Goal: Task Accomplishment & Management: Use online tool/utility

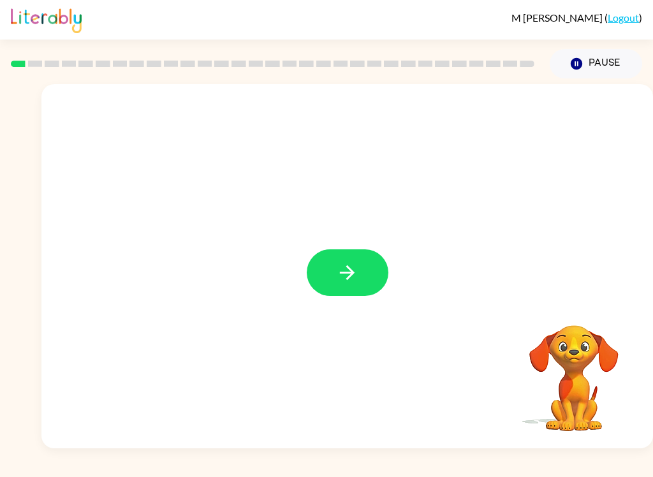
click at [371, 269] on button "button" at bounding box center [348, 272] width 82 height 47
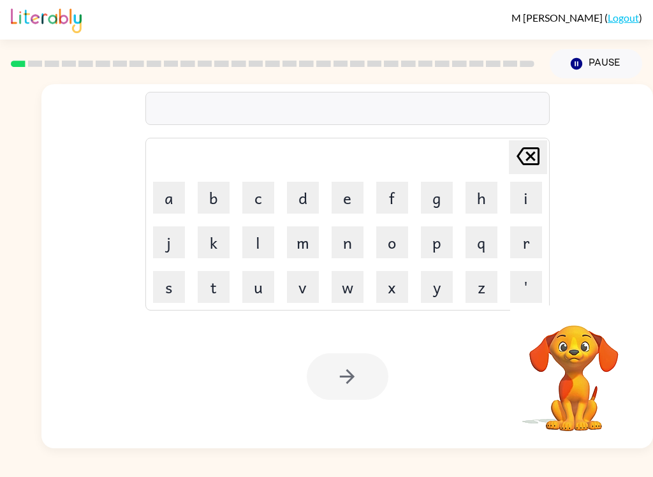
click at [219, 190] on button "b" at bounding box center [214, 198] width 32 height 32
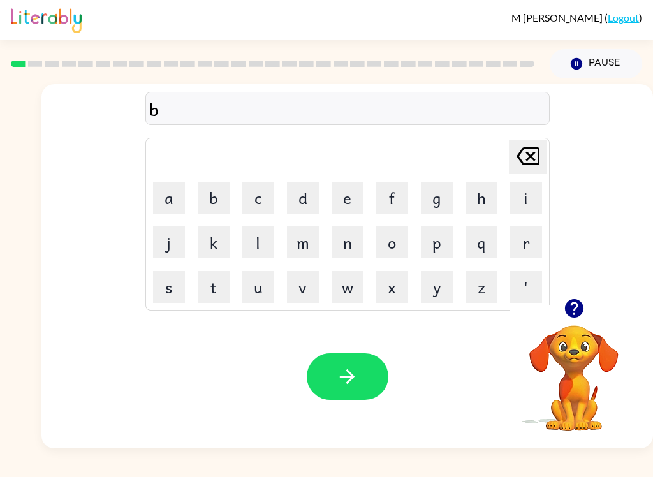
click at [389, 241] on button "o" at bounding box center [392, 243] width 32 height 32
click at [530, 237] on button "r" at bounding box center [526, 243] width 32 height 32
click at [301, 196] on button "d" at bounding box center [303, 198] width 32 height 32
click at [344, 199] on button "e" at bounding box center [348, 198] width 32 height 32
click at [528, 249] on button "r" at bounding box center [526, 243] width 32 height 32
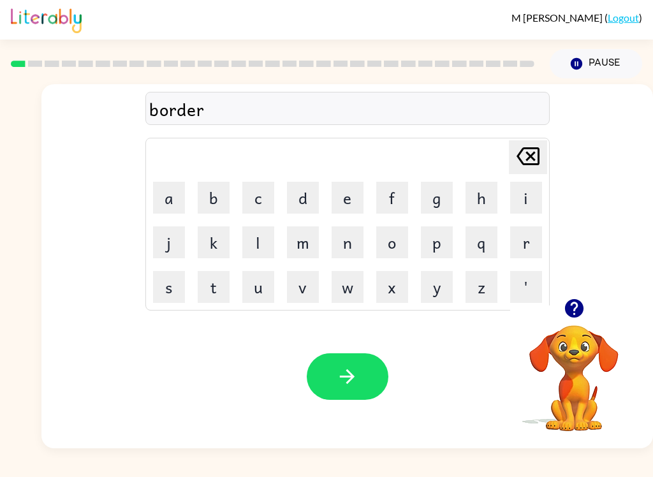
click at [366, 368] on button "button" at bounding box center [348, 377] width 82 height 47
click at [520, 249] on button "r" at bounding box center [526, 243] width 32 height 32
click at [378, 242] on button "o" at bounding box center [392, 243] width 32 height 32
click at [271, 286] on button "u" at bounding box center [258, 287] width 32 height 32
click at [345, 247] on button "n" at bounding box center [348, 243] width 32 height 32
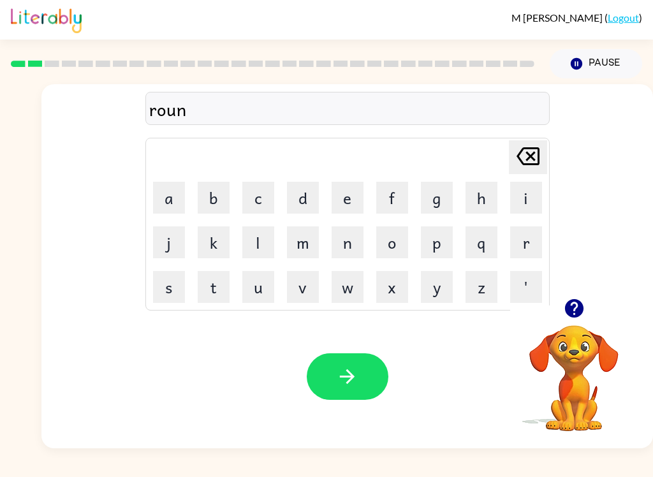
click at [297, 188] on button "d" at bounding box center [303, 198] width 32 height 32
click at [361, 378] on button "button" at bounding box center [348, 377] width 82 height 47
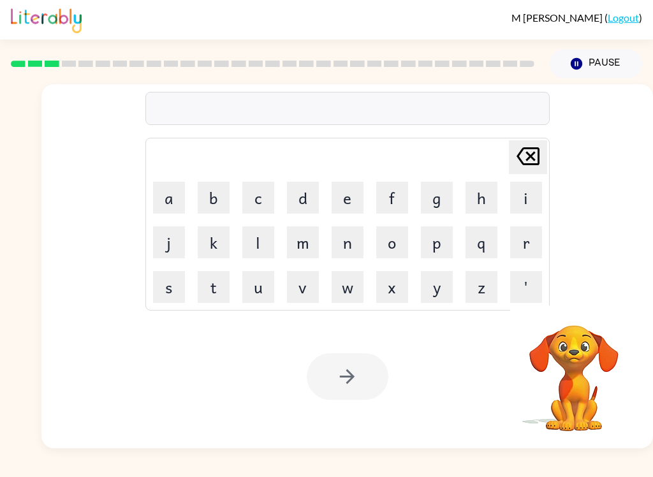
click at [299, 243] on button "m" at bounding box center [303, 243] width 32 height 32
click at [521, 200] on button "i" at bounding box center [526, 198] width 32 height 32
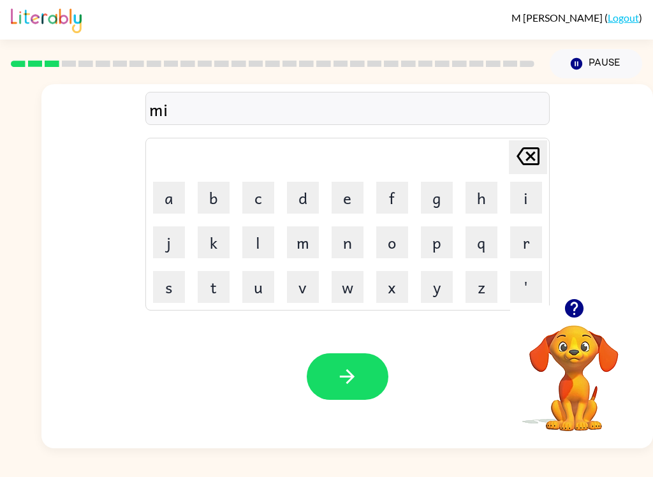
click at [172, 288] on button "s" at bounding box center [169, 287] width 32 height 32
click at [472, 195] on button "h" at bounding box center [482, 198] width 32 height 32
click at [341, 195] on button "e" at bounding box center [348, 198] width 32 height 32
click at [341, 194] on button "e" at bounding box center [348, 198] width 32 height 32
click at [348, 246] on button "n" at bounding box center [348, 243] width 32 height 32
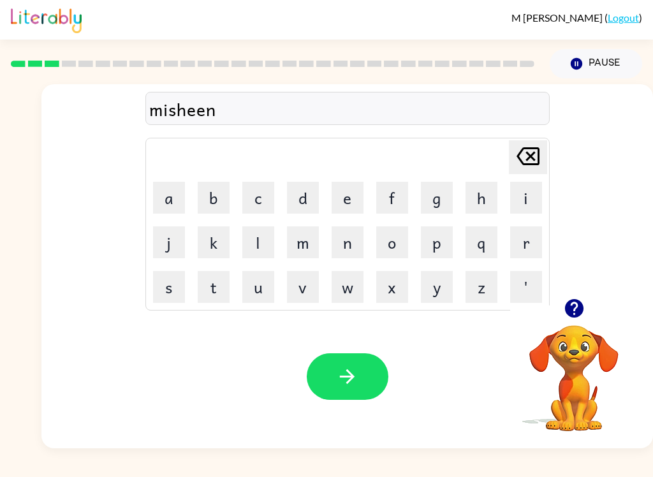
click at [348, 384] on icon "button" at bounding box center [347, 376] width 15 height 15
click at [212, 295] on button "t" at bounding box center [214, 287] width 32 height 32
click at [527, 240] on button "r" at bounding box center [526, 243] width 32 height 32
click at [174, 189] on button "a" at bounding box center [169, 198] width 32 height 32
click at [334, 249] on button "n" at bounding box center [348, 243] width 32 height 32
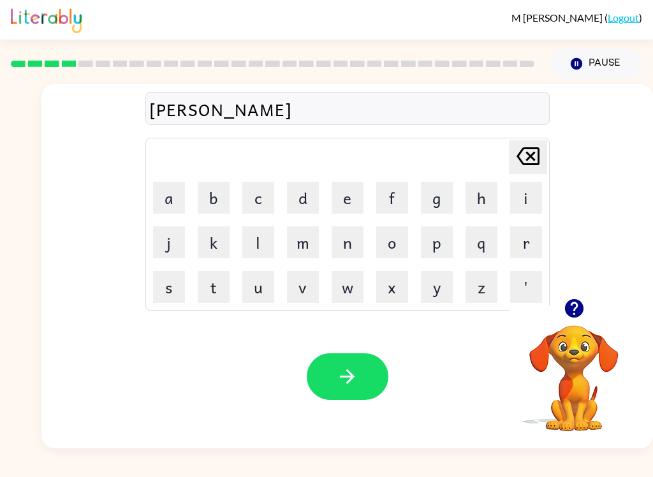
click at [361, 388] on button "button" at bounding box center [348, 377] width 82 height 47
click at [303, 197] on button "d" at bounding box center [303, 198] width 32 height 32
click at [353, 195] on button "e" at bounding box center [348, 198] width 32 height 32
click at [398, 196] on button "f" at bounding box center [392, 198] width 32 height 32
click at [343, 195] on button "e" at bounding box center [348, 198] width 32 height 32
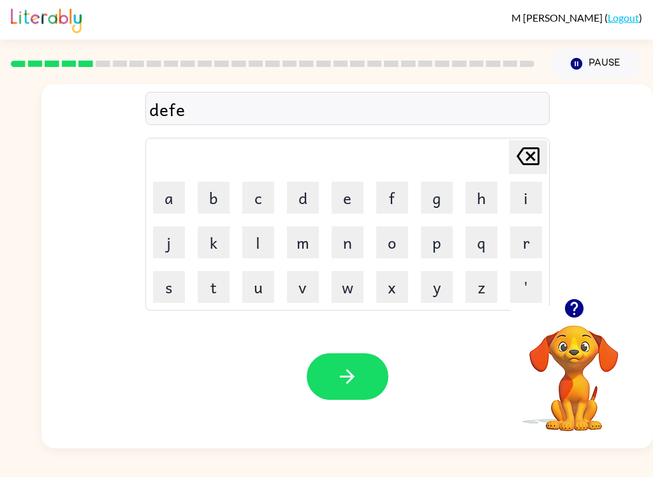
click at [341, 244] on button "n" at bounding box center [348, 243] width 32 height 32
click at [172, 287] on button "s" at bounding box center [169, 287] width 32 height 32
click at [514, 204] on button "i" at bounding box center [526, 198] width 32 height 32
click at [299, 289] on button "v" at bounding box center [303, 287] width 32 height 32
click at [337, 193] on button "e" at bounding box center [348, 198] width 32 height 32
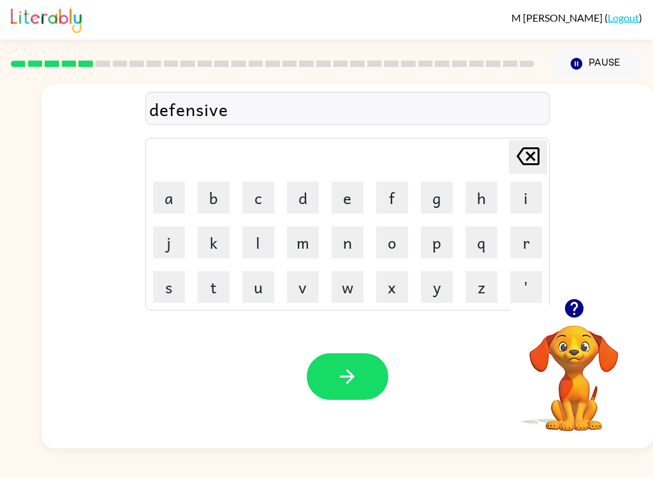
click at [346, 383] on icon "button" at bounding box center [347, 377] width 22 height 22
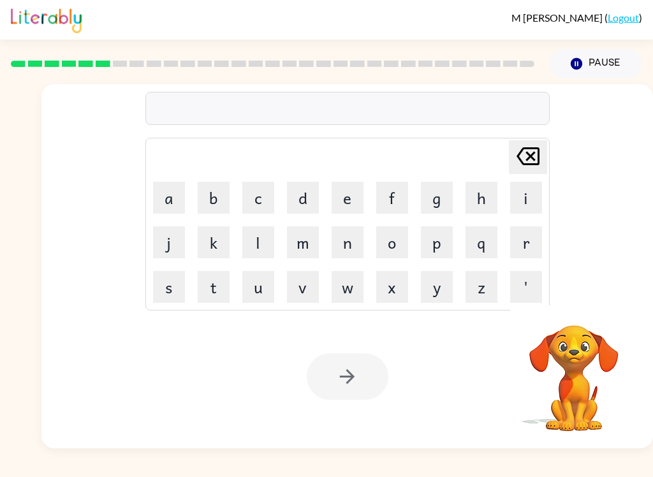
click at [302, 290] on button "v" at bounding box center [303, 287] width 32 height 32
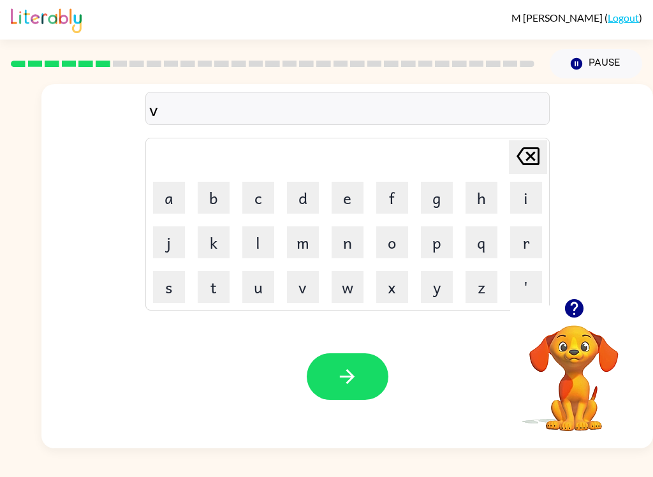
click at [170, 200] on button "a" at bounding box center [169, 198] width 32 height 32
click at [262, 204] on button "c" at bounding box center [258, 198] width 32 height 32
click at [175, 287] on button "s" at bounding box center [169, 287] width 32 height 32
click at [468, 205] on button "h" at bounding box center [482, 198] width 32 height 32
click at [524, 158] on icon "Delete Delete last character input" at bounding box center [528, 156] width 31 height 31
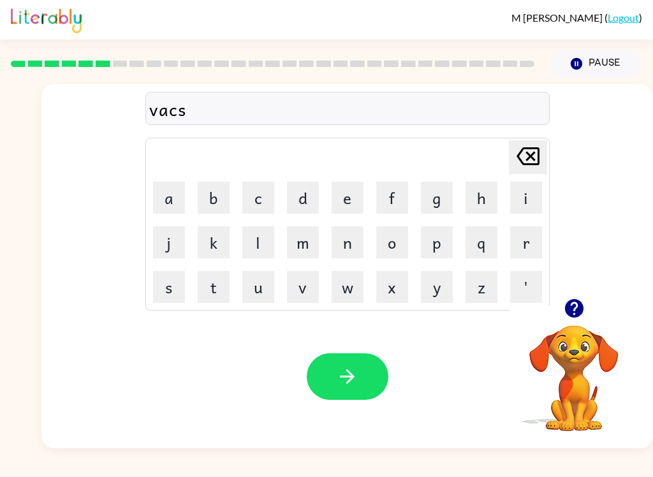
click at [525, 156] on icon "Delete Delete last character input" at bounding box center [528, 156] width 31 height 31
click at [477, 204] on button "h" at bounding box center [482, 198] width 32 height 32
click at [168, 195] on button "a" at bounding box center [169, 198] width 32 height 32
click at [345, 248] on button "n" at bounding box center [348, 243] width 32 height 32
click at [523, 157] on icon "Delete Delete last character input" at bounding box center [528, 156] width 31 height 31
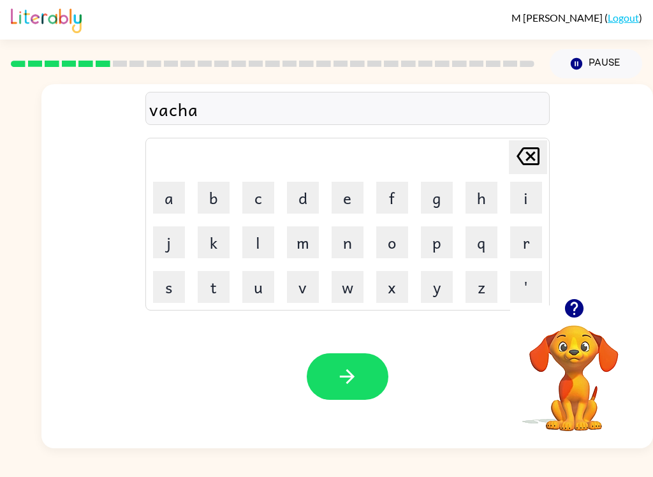
click at [523, 157] on icon "Delete Delete last character input" at bounding box center [528, 156] width 31 height 31
click at [519, 164] on icon "Delete Delete last character input" at bounding box center [528, 156] width 31 height 31
click at [522, 156] on icon "Delete Delete last character input" at bounding box center [528, 156] width 31 height 31
click at [258, 203] on button "c" at bounding box center [258, 198] width 32 height 32
click at [181, 290] on button "s" at bounding box center [169, 287] width 32 height 32
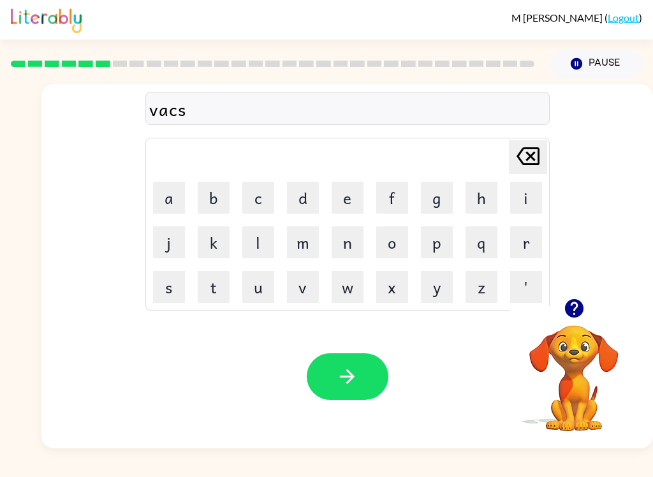
click at [477, 201] on button "h" at bounding box center [482, 198] width 32 height 32
click at [171, 188] on button "a" at bounding box center [169, 198] width 32 height 32
click at [349, 241] on button "n" at bounding box center [348, 243] width 32 height 32
click at [355, 382] on icon "button" at bounding box center [347, 377] width 22 height 22
click at [427, 234] on button "p" at bounding box center [437, 243] width 32 height 32
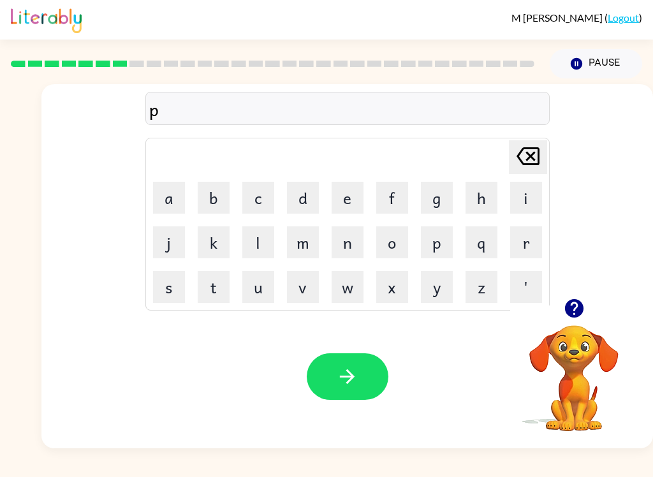
click at [257, 287] on button "u" at bounding box center [258, 287] width 32 height 32
click at [306, 206] on button "d" at bounding box center [303, 198] width 32 height 32
click at [260, 239] on button "l" at bounding box center [258, 243] width 32 height 32
click at [360, 203] on button "e" at bounding box center [348, 198] width 32 height 32
click at [362, 385] on button "button" at bounding box center [348, 377] width 82 height 47
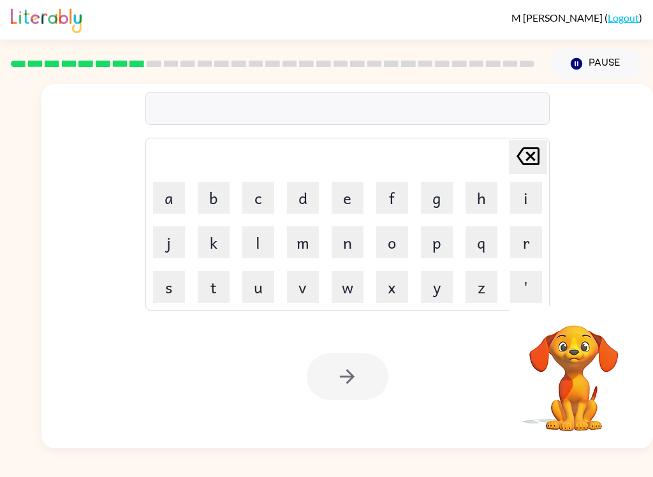
click at [306, 239] on button "m" at bounding box center [303, 243] width 32 height 32
click at [332, 199] on button "e" at bounding box center [348, 198] width 32 height 32
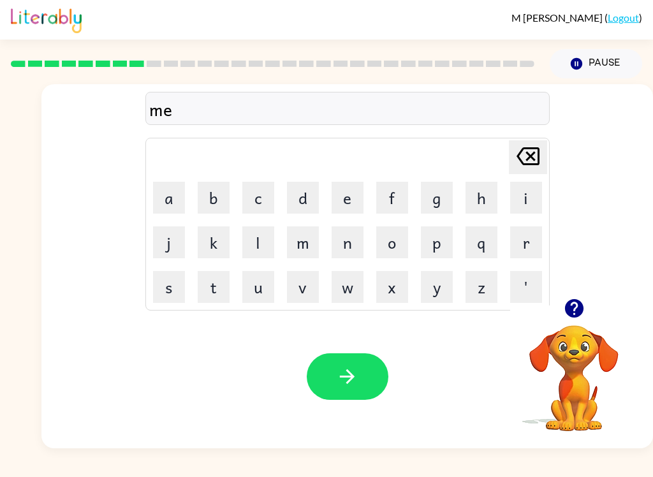
click at [530, 239] on button "r" at bounding box center [526, 243] width 32 height 32
click at [526, 197] on button "i" at bounding box center [526, 198] width 32 height 32
click at [258, 197] on button "c" at bounding box center [258, 198] width 32 height 32
click at [258, 241] on button "l" at bounding box center [258, 243] width 32 height 32
click at [340, 205] on button "e" at bounding box center [348, 198] width 32 height 32
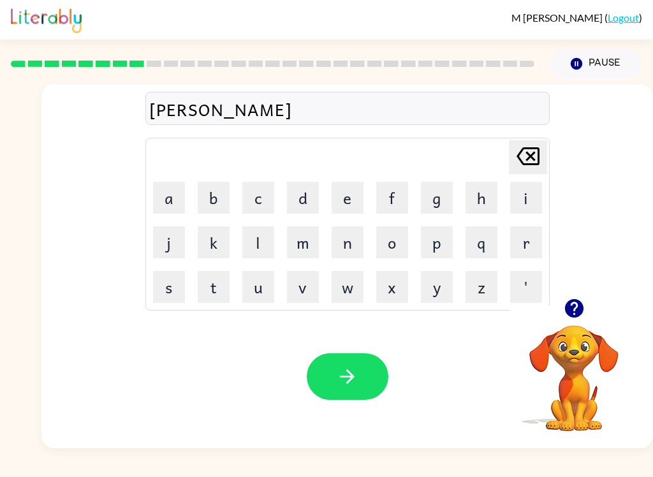
click at [371, 379] on button "button" at bounding box center [348, 377] width 82 height 47
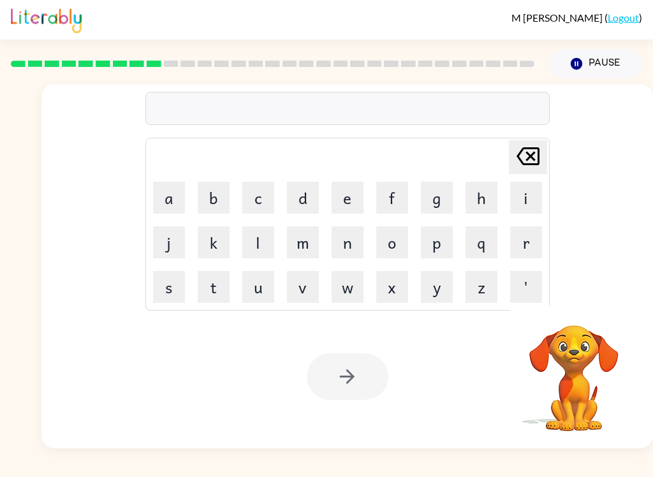
click at [309, 244] on button "m" at bounding box center [303, 243] width 32 height 32
click at [520, 205] on button "i" at bounding box center [526, 198] width 32 height 32
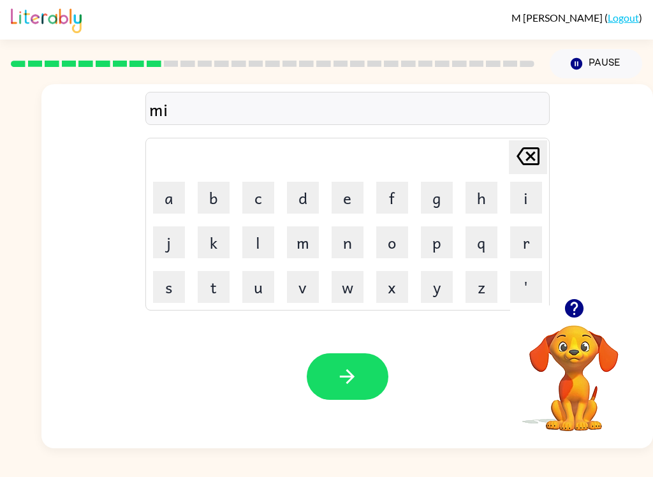
click at [313, 200] on button "d" at bounding box center [303, 198] width 32 height 32
click at [302, 242] on button "m" at bounding box center [303, 243] width 32 height 32
click at [394, 244] on button "o" at bounding box center [392, 243] width 32 height 32
click at [528, 237] on button "r" at bounding box center [526, 243] width 32 height 32
click at [347, 242] on button "n" at bounding box center [348, 243] width 32 height 32
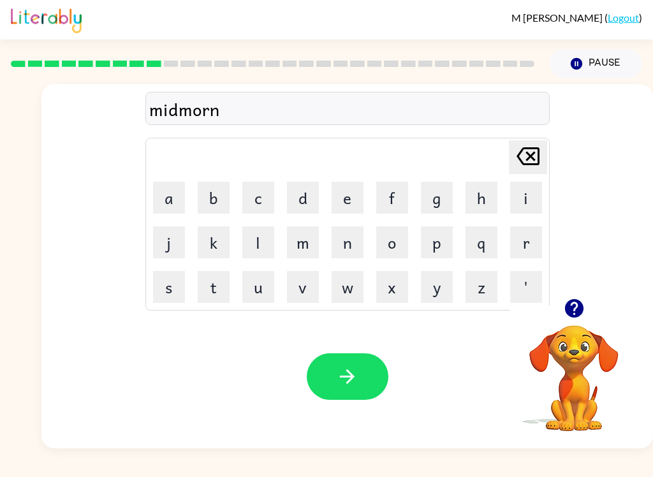
click at [519, 193] on button "i" at bounding box center [526, 198] width 32 height 32
click at [438, 194] on button "g" at bounding box center [437, 198] width 32 height 32
click at [535, 166] on icon "Delete Delete last character input" at bounding box center [528, 156] width 31 height 31
click at [537, 168] on icon "Delete Delete last character input" at bounding box center [528, 156] width 31 height 31
click at [542, 170] on icon "Delete Delete last character input" at bounding box center [528, 156] width 31 height 31
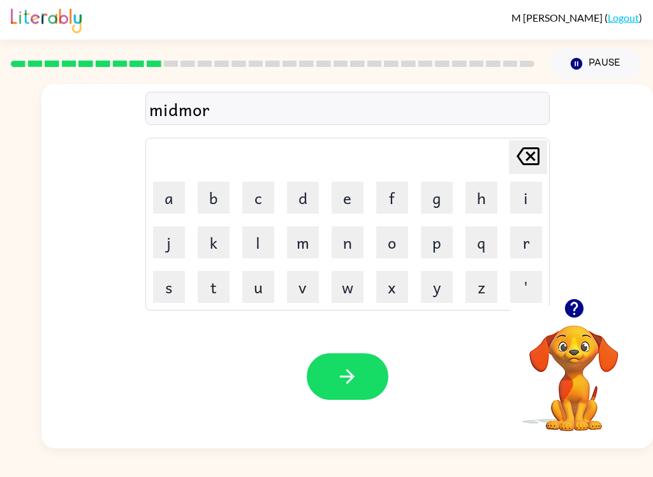
click at [523, 201] on button "i" at bounding box center [526, 198] width 32 height 32
click at [341, 248] on button "n" at bounding box center [348, 243] width 32 height 32
click at [433, 199] on button "g" at bounding box center [437, 198] width 32 height 32
click at [359, 384] on button "button" at bounding box center [348, 377] width 82 height 47
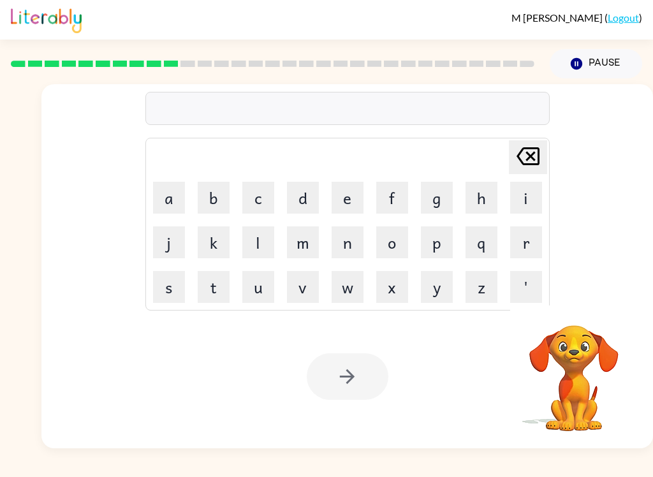
click at [317, 193] on button "d" at bounding box center [303, 198] width 32 height 32
click at [164, 296] on button "s" at bounding box center [169, 287] width 32 height 32
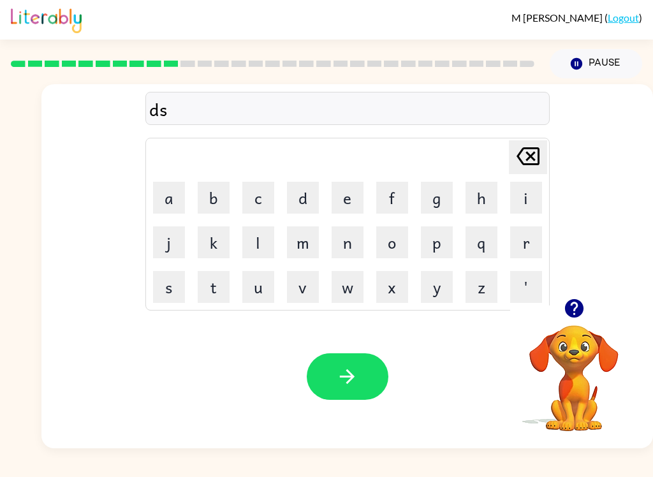
click at [520, 160] on icon at bounding box center [528, 156] width 23 height 18
click at [496, 191] on button "h" at bounding box center [482, 198] width 32 height 32
click at [161, 289] on button "s" at bounding box center [169, 287] width 32 height 32
click at [532, 154] on icon at bounding box center [528, 156] width 23 height 18
click at [532, 193] on button "i" at bounding box center [526, 198] width 32 height 32
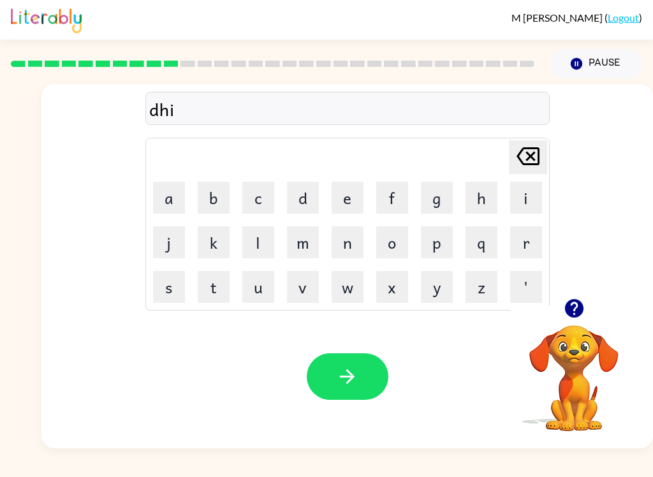
click at [522, 142] on icon "Delete Delete last character input" at bounding box center [528, 156] width 31 height 31
click at [519, 138] on div "Delete Delete last character input a b c d e f g h i j k l m n o p q r s t u v …" at bounding box center [347, 224] width 405 height 173
click at [523, 163] on icon at bounding box center [528, 156] width 23 height 18
click at [177, 293] on button "s" at bounding box center [169, 287] width 32 height 32
click at [520, 156] on icon "Delete Delete last character input" at bounding box center [528, 156] width 31 height 31
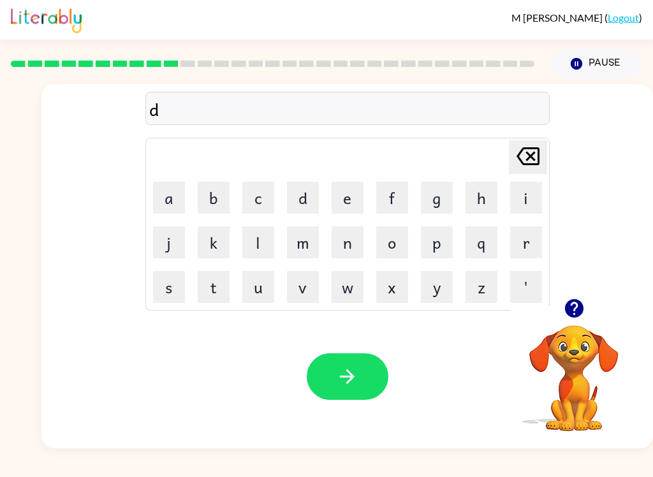
click at [523, 200] on button "i" at bounding box center [526, 198] width 32 height 32
click at [172, 288] on button "s" at bounding box center [169, 287] width 32 height 32
click at [223, 282] on button "t" at bounding box center [214, 287] width 32 height 32
click at [516, 248] on button "r" at bounding box center [526, 243] width 32 height 32
click at [259, 288] on button "u" at bounding box center [258, 287] width 32 height 32
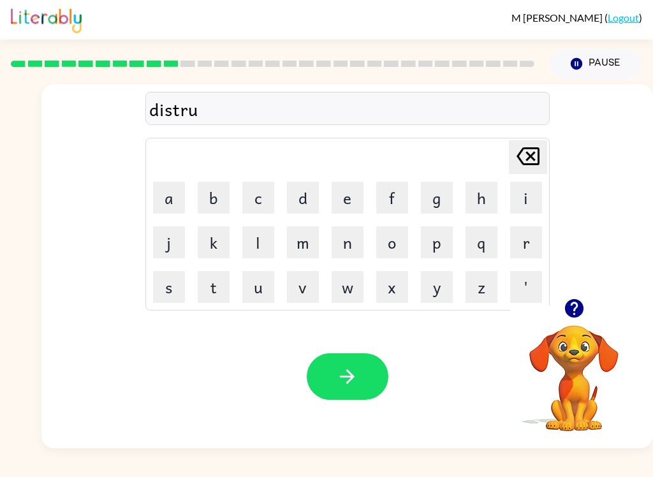
click at [171, 294] on button "s" at bounding box center [169, 287] width 32 height 32
click at [212, 276] on button "t" at bounding box center [214, 287] width 32 height 32
click at [360, 371] on button "button" at bounding box center [348, 377] width 82 height 47
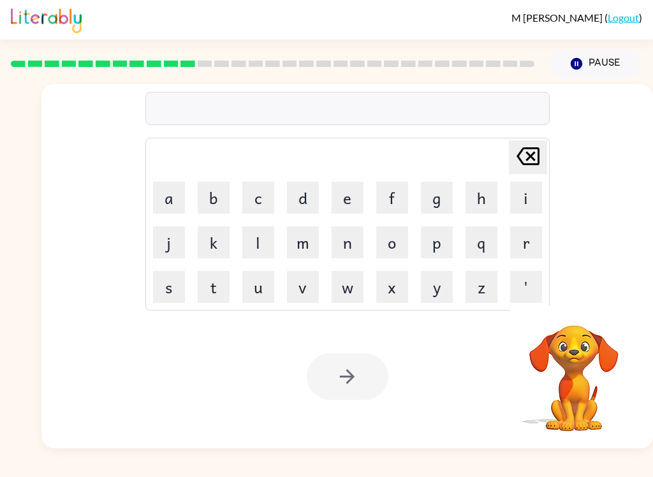
click at [524, 246] on button "r" at bounding box center [526, 243] width 32 height 32
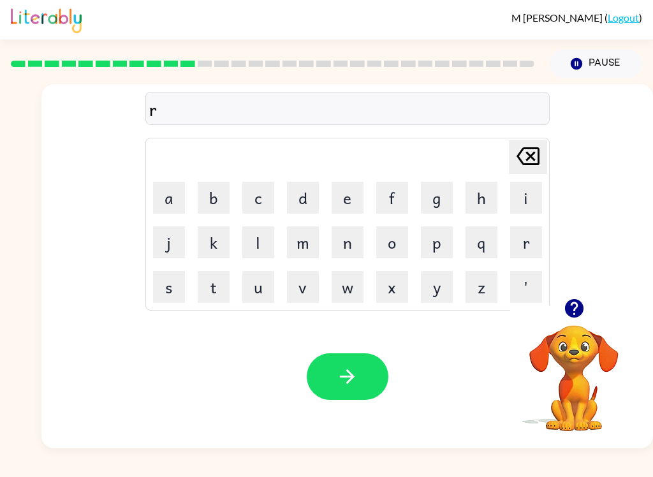
click at [393, 237] on button "o" at bounding box center [392, 243] width 32 height 32
click at [307, 196] on button "d" at bounding box center [303, 198] width 32 height 32
click at [336, 204] on button "e" at bounding box center [348, 198] width 32 height 32
click at [366, 382] on button "button" at bounding box center [348, 377] width 82 height 47
click at [261, 275] on button "u" at bounding box center [258, 287] width 32 height 32
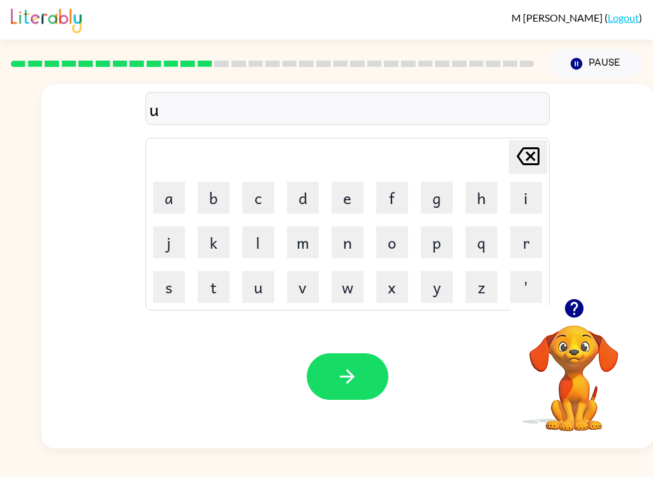
click at [436, 246] on button "p" at bounding box center [437, 243] width 32 height 32
click at [441, 194] on button "g" at bounding box center [437, 198] width 32 height 32
click at [521, 234] on button "r" at bounding box center [526, 243] width 32 height 32
click at [175, 195] on button "a" at bounding box center [169, 198] width 32 height 32
click at [302, 201] on button "d" at bounding box center [303, 198] width 32 height 32
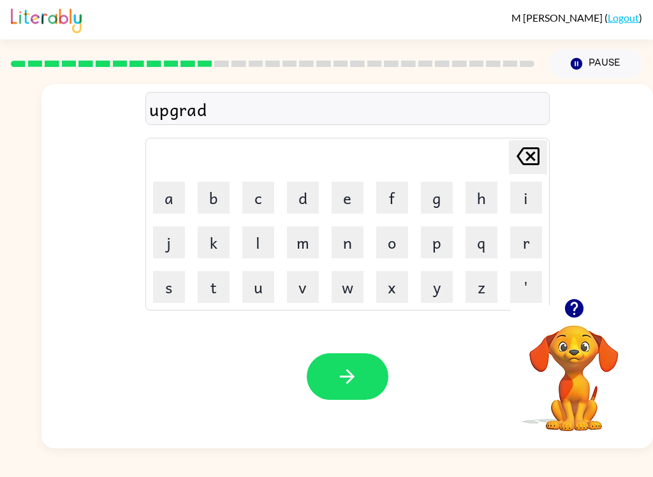
click at [343, 189] on button "e" at bounding box center [348, 198] width 32 height 32
click at [361, 368] on button "button" at bounding box center [348, 377] width 82 height 47
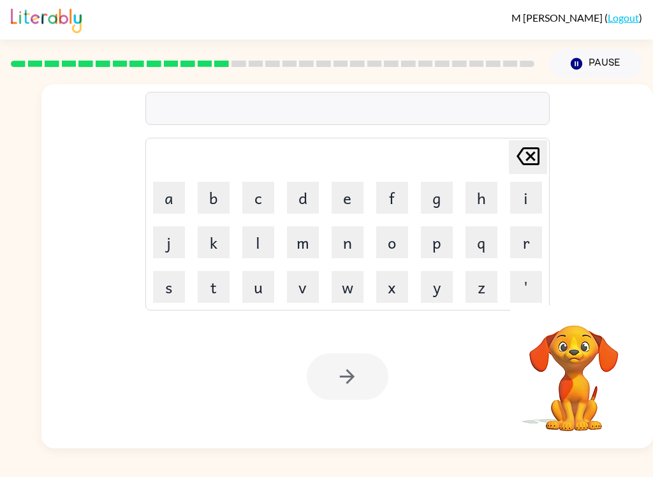
click at [308, 253] on button "m" at bounding box center [303, 243] width 32 height 32
click at [174, 206] on button "a" at bounding box center [169, 198] width 32 height 32
click at [295, 197] on button "d" at bounding box center [303, 198] width 32 height 32
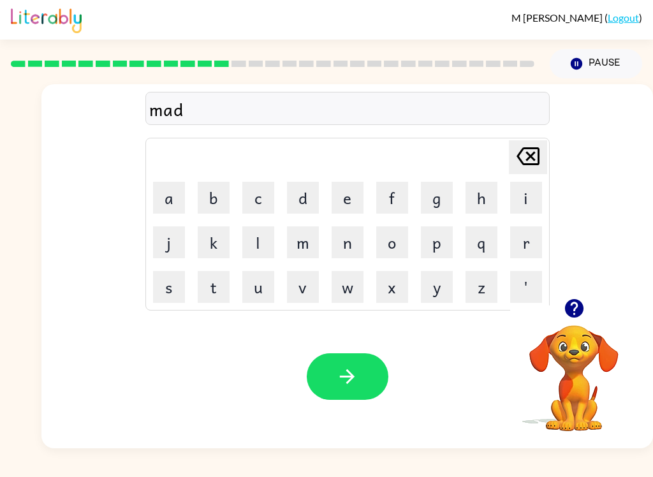
click at [346, 242] on button "n" at bounding box center [348, 243] width 32 height 32
click at [346, 195] on button "e" at bounding box center [348, 198] width 32 height 32
click at [181, 271] on button "s" at bounding box center [169, 287] width 32 height 32
click at [180, 280] on button "s" at bounding box center [169, 287] width 32 height 32
click at [373, 379] on button "button" at bounding box center [348, 377] width 82 height 47
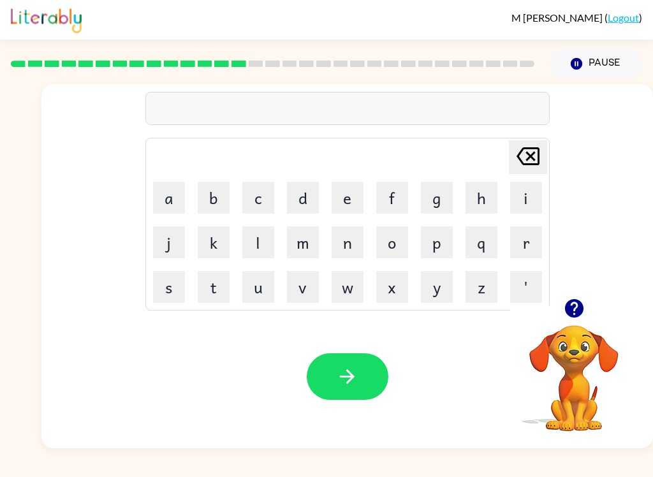
click at [214, 197] on button "b" at bounding box center [214, 198] width 32 height 32
click at [389, 255] on button "o" at bounding box center [392, 243] width 32 height 32
click at [341, 240] on button "n" at bounding box center [348, 243] width 32 height 32
click at [339, 201] on button "e" at bounding box center [348, 198] width 32 height 32
click at [521, 193] on button "i" at bounding box center [526, 198] width 32 height 32
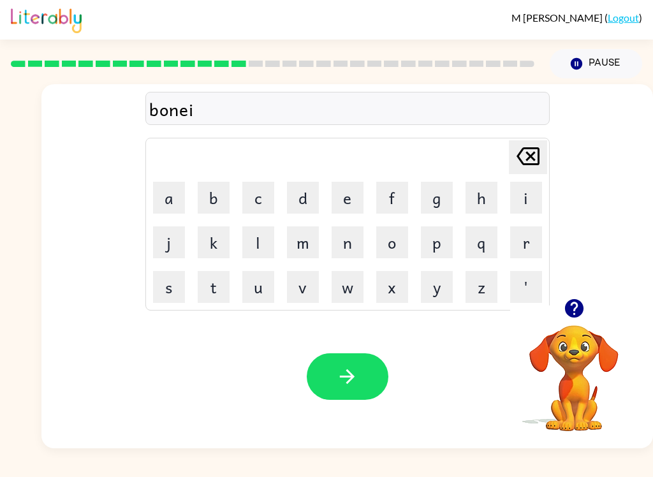
click at [536, 164] on icon at bounding box center [528, 156] width 23 height 18
click at [531, 158] on icon at bounding box center [528, 156] width 23 height 18
click at [537, 156] on icon "Delete Delete last character input" at bounding box center [528, 156] width 31 height 31
click at [387, 242] on button "o" at bounding box center [392, 243] width 32 height 32
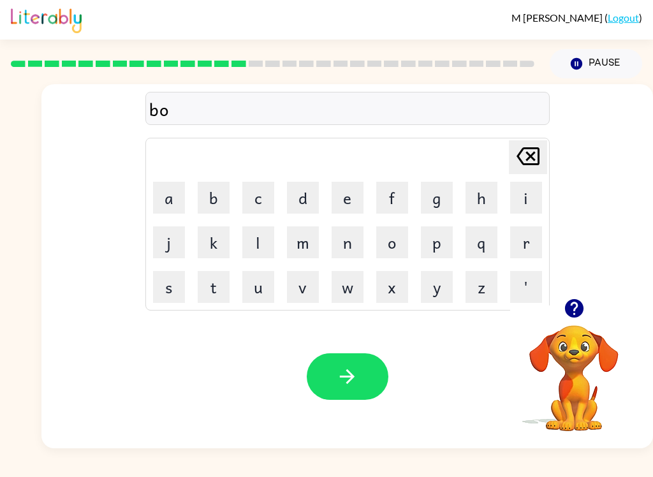
click at [349, 240] on button "n" at bounding box center [348, 243] width 32 height 32
click at [520, 205] on button "i" at bounding box center [526, 198] width 32 height 32
click at [170, 287] on button "s" at bounding box center [169, 287] width 32 height 32
click at [171, 285] on button "s" at bounding box center [169, 287] width 32 height 32
click at [358, 372] on icon "button" at bounding box center [347, 377] width 22 height 22
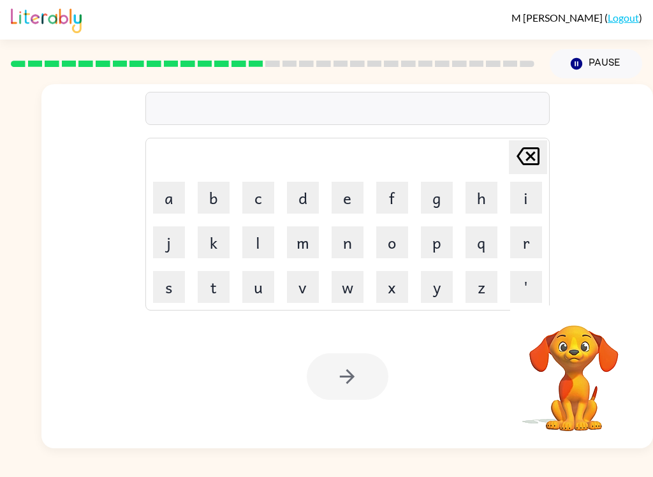
click at [180, 286] on button "s" at bounding box center [169, 287] width 32 height 32
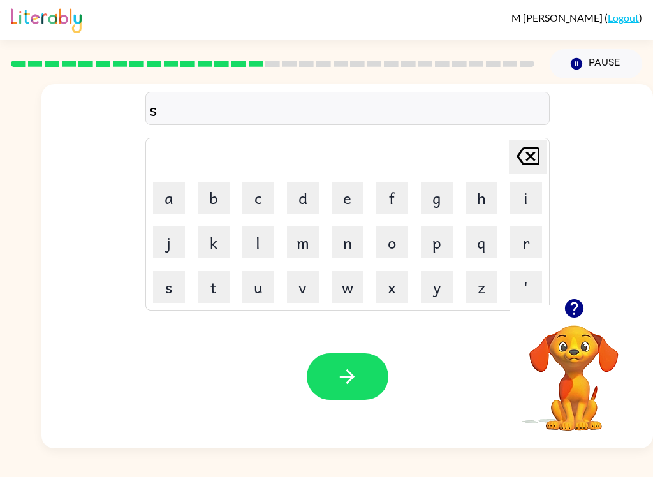
click at [344, 290] on button "w" at bounding box center [348, 287] width 32 height 32
click at [401, 241] on button "o" at bounding box center [392, 243] width 32 height 32
click at [521, 247] on button "r" at bounding box center [526, 243] width 32 height 32
click at [299, 242] on button "m" at bounding box center [303, 243] width 32 height 32
click at [365, 376] on button "button" at bounding box center [348, 377] width 82 height 47
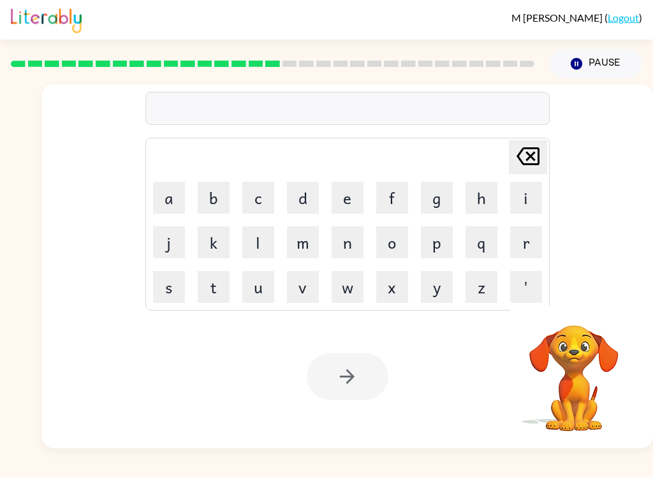
click at [528, 249] on button "r" at bounding box center [526, 243] width 32 height 32
click at [169, 194] on button "a" at bounding box center [169, 198] width 32 height 32
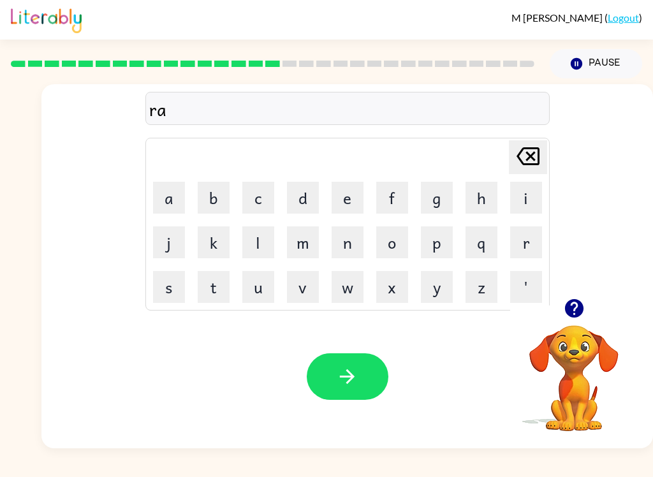
click at [308, 241] on button "m" at bounding box center [303, 243] width 32 height 32
click at [348, 377] on icon "button" at bounding box center [347, 376] width 15 height 15
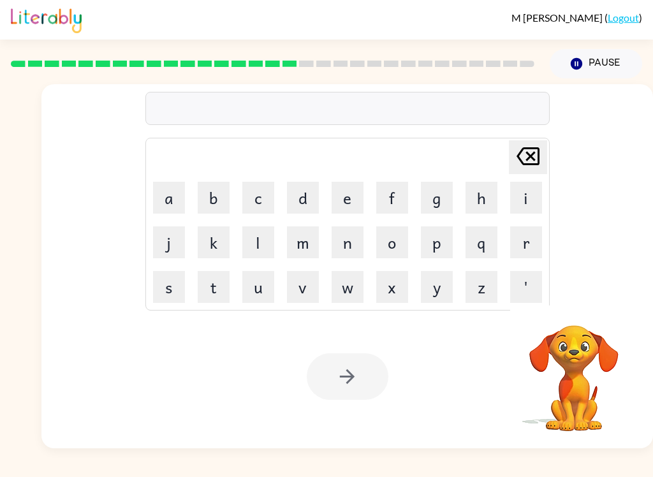
click at [219, 194] on button "b" at bounding box center [214, 198] width 32 height 32
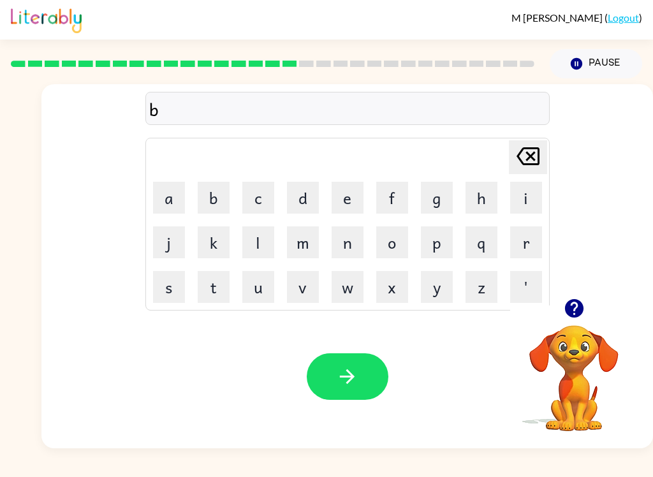
click at [526, 194] on button "i" at bounding box center [526, 198] width 32 height 32
click at [525, 157] on icon "Delete Delete last character input" at bounding box center [528, 156] width 31 height 31
click at [525, 241] on button "r" at bounding box center [526, 243] width 32 height 32
click at [525, 205] on button "i" at bounding box center [526, 198] width 32 height 32
click at [306, 242] on button "m" at bounding box center [303, 243] width 32 height 32
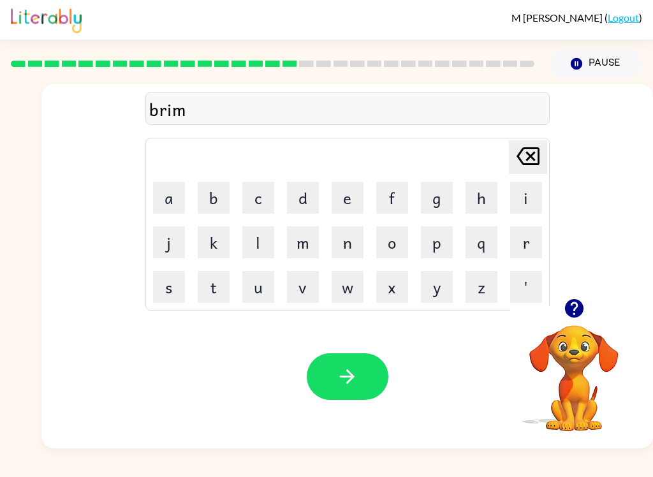
click at [525, 202] on button "i" at bounding box center [526, 198] width 32 height 32
click at [339, 241] on button "n" at bounding box center [348, 243] width 32 height 32
click at [431, 202] on button "g" at bounding box center [437, 198] width 32 height 32
click at [354, 377] on icon "button" at bounding box center [347, 376] width 15 height 15
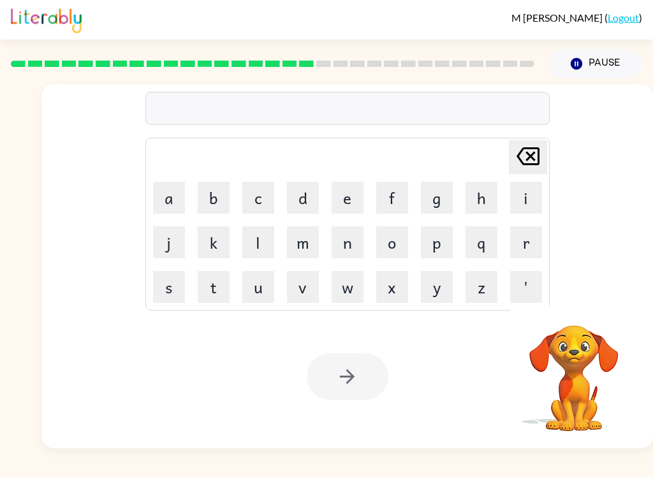
click at [611, 60] on button "Pause Pause" at bounding box center [596, 63] width 93 height 29
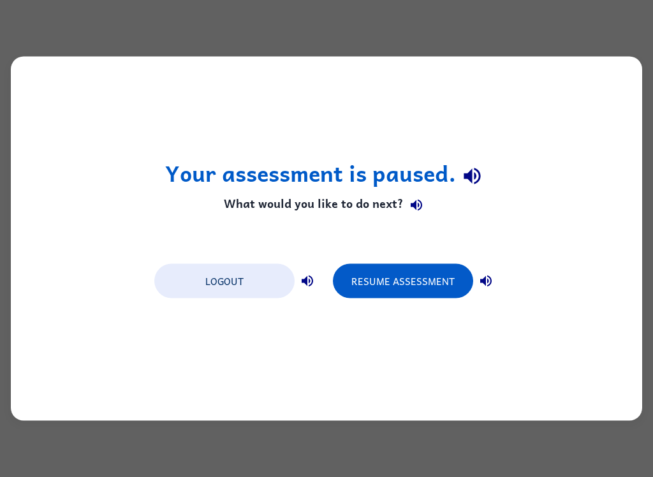
click at [442, 271] on button "Resume Assessment" at bounding box center [403, 281] width 140 height 34
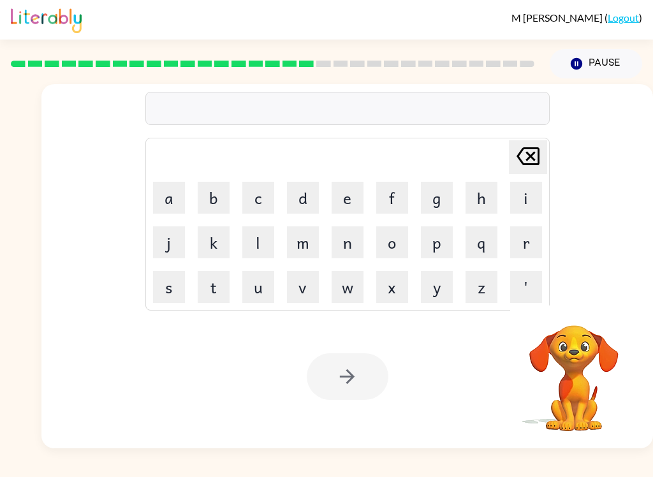
click at [526, 237] on button "r" at bounding box center [526, 243] width 32 height 32
click at [523, 193] on button "i" at bounding box center [526, 198] width 32 height 32
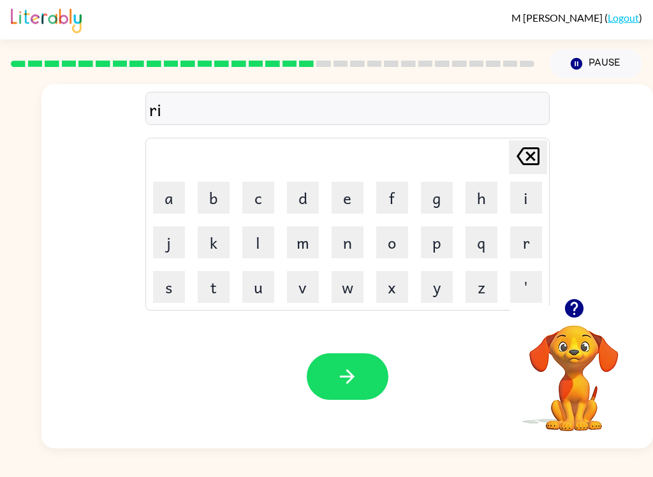
click at [174, 292] on button "s" at bounding box center [169, 287] width 32 height 32
click at [260, 203] on button "c" at bounding box center [258, 198] width 32 height 32
click at [347, 192] on button "e" at bounding box center [348, 198] width 32 height 32
click at [163, 288] on button "s" at bounding box center [169, 287] width 32 height 32
click at [205, 288] on button "t" at bounding box center [214, 287] width 32 height 32
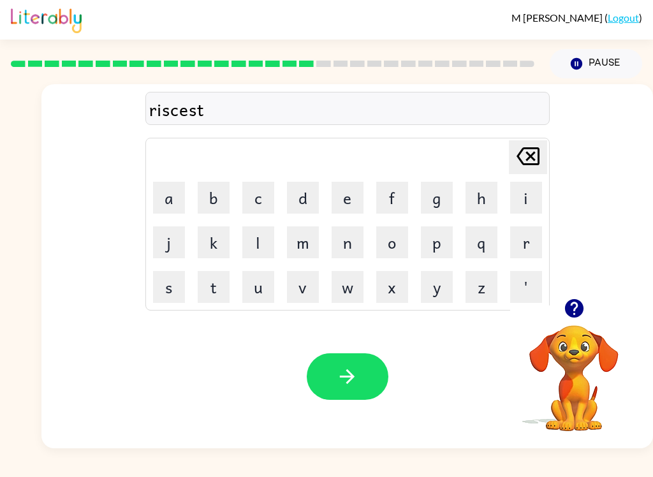
click at [523, 172] on div "Delete Delete last character input" at bounding box center [528, 157] width 31 height 33
click at [538, 153] on icon at bounding box center [528, 156] width 23 height 18
click at [537, 152] on icon "Delete Delete last character input" at bounding box center [528, 156] width 31 height 31
click at [425, 290] on button "y" at bounding box center [437, 287] width 32 height 32
click at [349, 198] on button "e" at bounding box center [348, 198] width 32 height 32
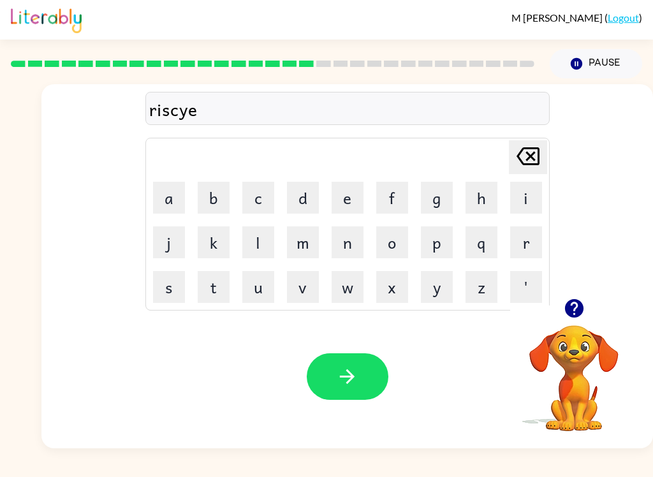
click at [181, 281] on button "s" at bounding box center [169, 287] width 32 height 32
click at [218, 289] on button "t" at bounding box center [214, 287] width 32 height 32
click at [345, 376] on icon "button" at bounding box center [347, 377] width 22 height 22
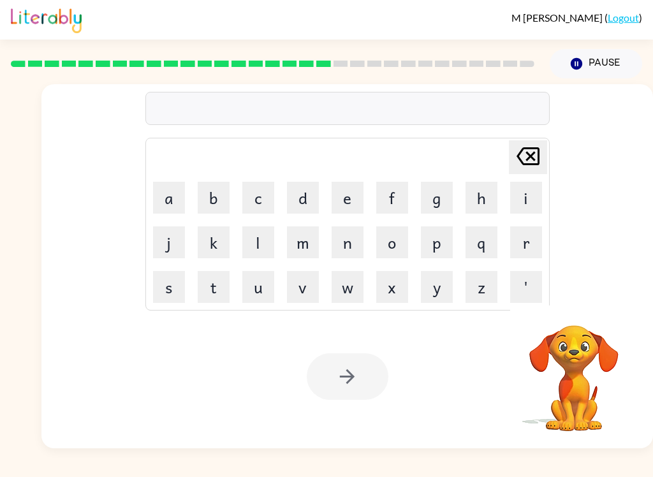
click at [173, 182] on button "a" at bounding box center [169, 198] width 32 height 32
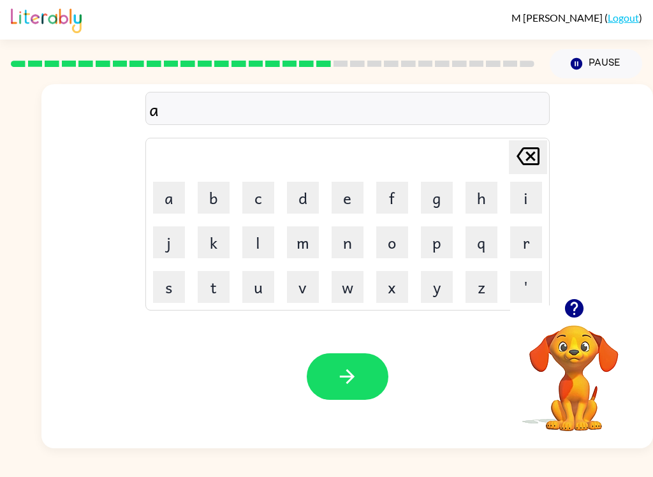
click at [530, 237] on button "r" at bounding box center [526, 243] width 32 height 32
click at [267, 196] on button "c" at bounding box center [258, 198] width 32 height 32
click at [481, 193] on button "h" at bounding box center [482, 198] width 32 height 32
click at [346, 288] on button "w" at bounding box center [348, 287] width 32 height 32
click at [175, 200] on button "a" at bounding box center [169, 198] width 32 height 32
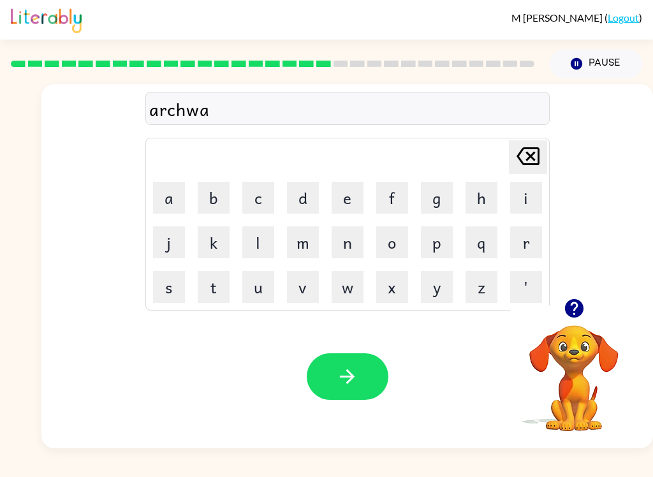
click at [435, 276] on button "y" at bounding box center [437, 287] width 32 height 32
click at [362, 379] on button "button" at bounding box center [348, 377] width 82 height 47
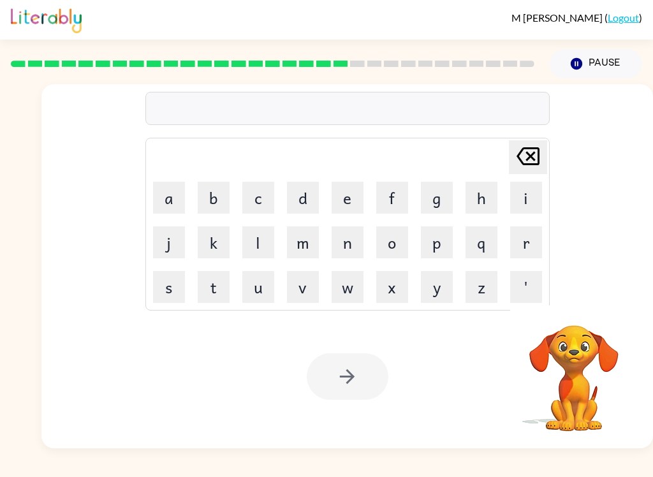
click at [396, 188] on button "f" at bounding box center [392, 198] width 32 height 32
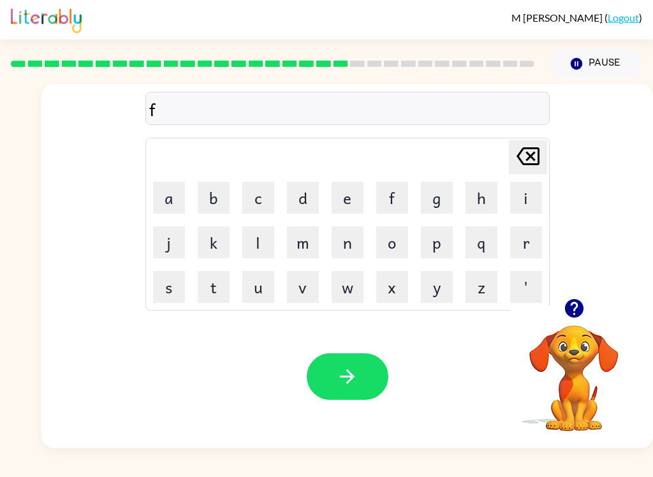
click at [394, 235] on button "o" at bounding box center [392, 243] width 32 height 32
click at [348, 287] on button "w" at bounding box center [348, 287] width 32 height 32
click at [254, 239] on button "l" at bounding box center [258, 243] width 32 height 32
click at [403, 241] on button "o" at bounding box center [392, 243] width 32 height 32
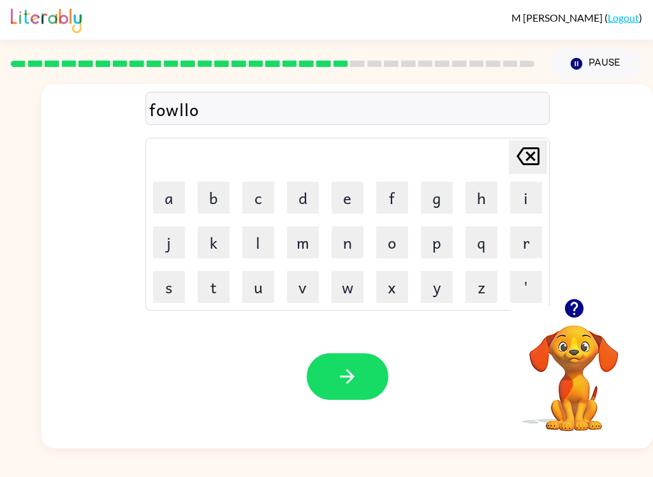
click at [356, 287] on button "w" at bounding box center [348, 287] width 32 height 32
click at [359, 365] on button "button" at bounding box center [348, 377] width 82 height 47
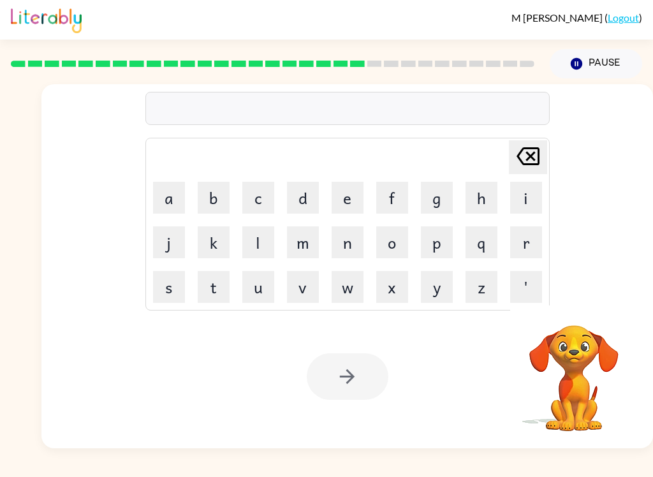
click at [170, 292] on button "s" at bounding box center [169, 287] width 32 height 32
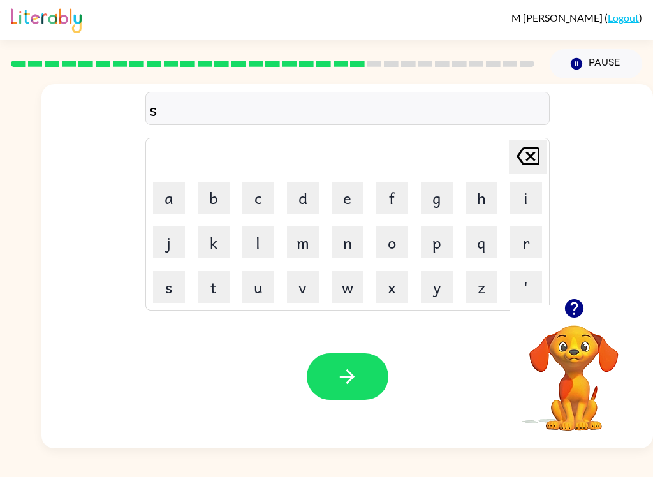
click at [355, 189] on button "e" at bounding box center [348, 198] width 32 height 32
click at [345, 241] on button "n" at bounding box center [348, 243] width 32 height 32
click at [214, 294] on button "t" at bounding box center [214, 287] width 32 height 32
click at [253, 297] on button "u" at bounding box center [258, 287] width 32 height 32
click at [440, 244] on button "p" at bounding box center [437, 243] width 32 height 32
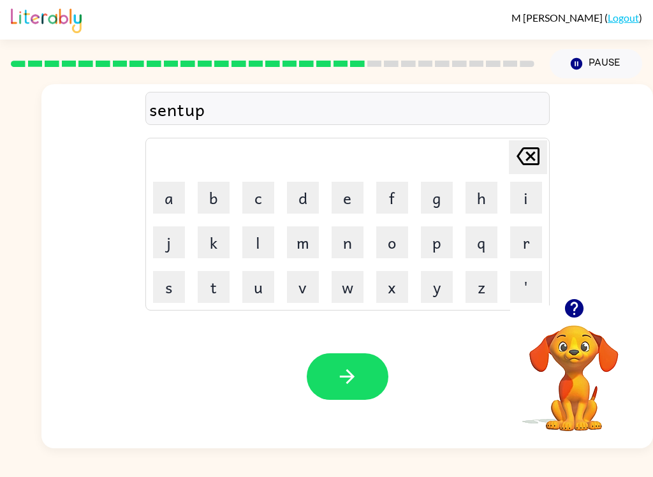
click at [338, 203] on button "e" at bounding box center [348, 198] width 32 height 32
click at [341, 199] on button "e" at bounding box center [348, 198] width 32 height 32
click at [293, 208] on button "d" at bounding box center [303, 198] width 32 height 32
click at [338, 356] on button "button" at bounding box center [348, 377] width 82 height 47
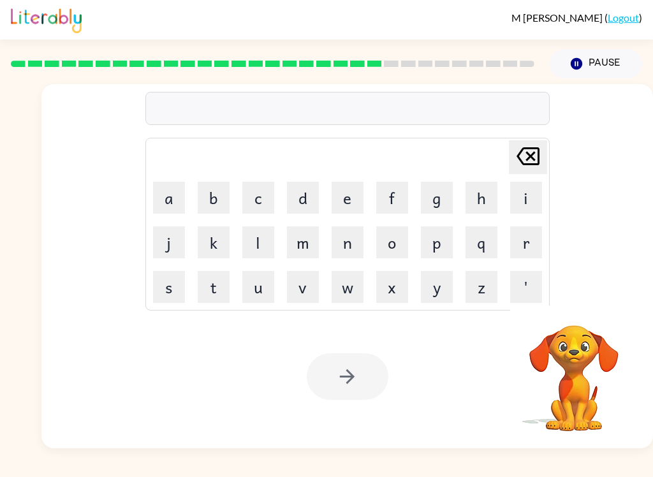
click at [170, 280] on button "s" at bounding box center [169, 287] width 32 height 32
click at [533, 193] on button "i" at bounding box center [526, 198] width 32 height 32
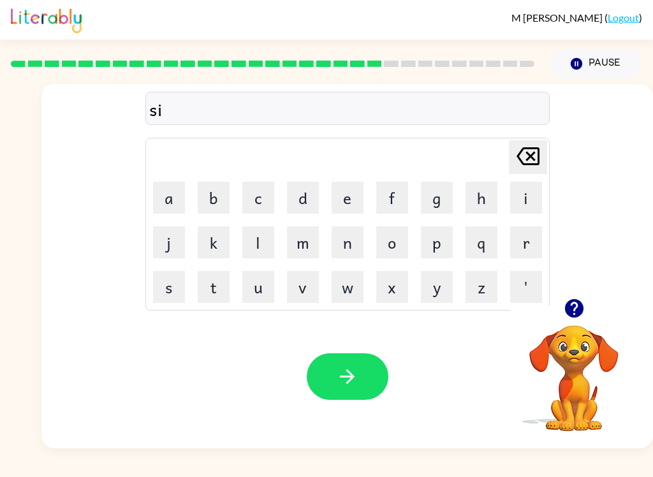
click at [172, 280] on button "s" at bounding box center [169, 287] width 32 height 32
click at [227, 281] on button "t" at bounding box center [214, 287] width 32 height 32
click at [172, 200] on button "a" at bounding box center [169, 198] width 32 height 32
click at [352, 241] on button "n" at bounding box center [348, 243] width 32 height 32
click at [331, 383] on button "button" at bounding box center [348, 377] width 82 height 47
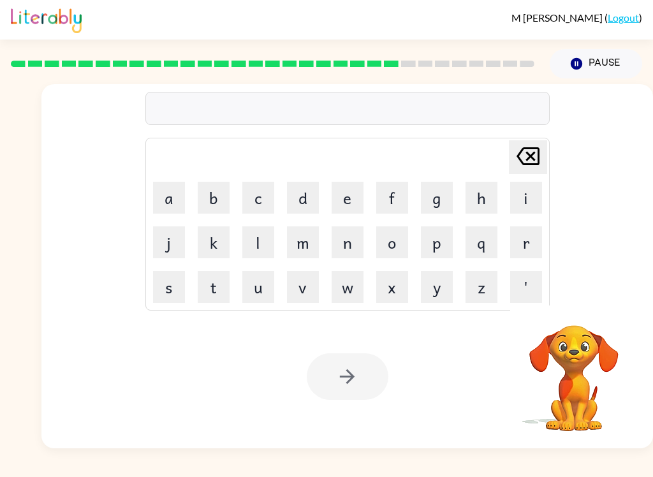
click at [393, 199] on button "f" at bounding box center [392, 198] width 32 height 32
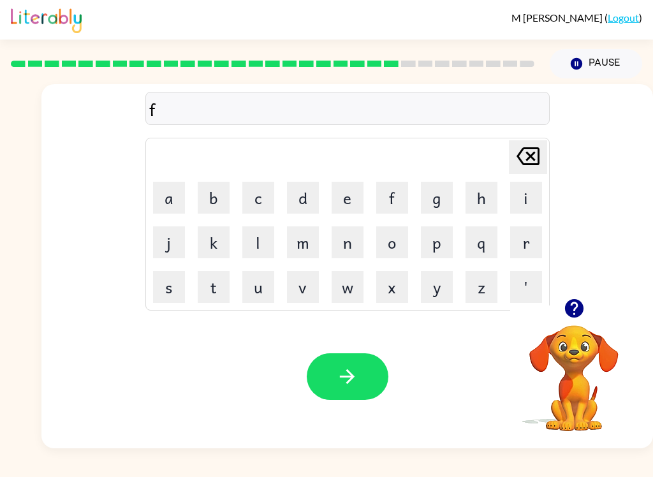
click at [392, 239] on button "o" at bounding box center [392, 243] width 32 height 32
click at [520, 244] on button "r" at bounding box center [526, 243] width 32 height 32
click at [351, 286] on button "w" at bounding box center [348, 287] width 32 height 32
click at [398, 234] on button "o" at bounding box center [392, 243] width 32 height 32
click at [526, 240] on button "r" at bounding box center [526, 243] width 32 height 32
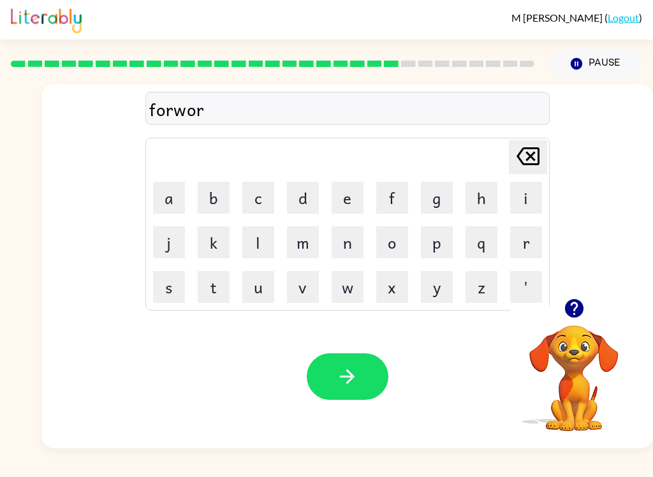
click at [311, 203] on button "d" at bounding box center [303, 198] width 32 height 32
click at [365, 381] on button "button" at bounding box center [348, 377] width 82 height 47
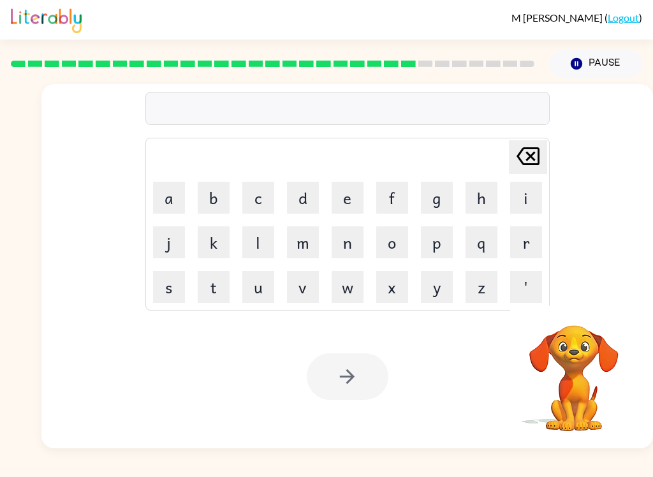
click at [525, 236] on button "r" at bounding box center [526, 243] width 32 height 32
click at [341, 194] on button "e" at bounding box center [348, 198] width 32 height 32
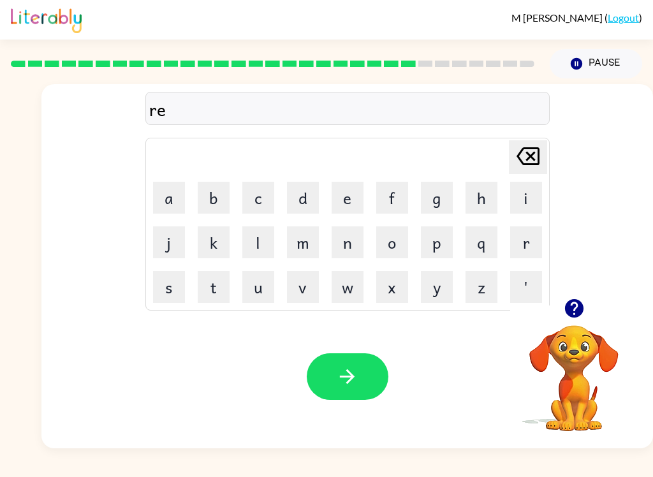
click at [260, 239] on button "l" at bounding box center [258, 243] width 32 height 32
click at [184, 189] on button "a" at bounding box center [169, 198] width 32 height 32
click at [218, 280] on button "t" at bounding box center [214, 287] width 32 height 32
click at [317, 190] on button "d" at bounding box center [303, 198] width 32 height 32
click at [517, 153] on icon "Delete Delete last character input" at bounding box center [528, 156] width 31 height 31
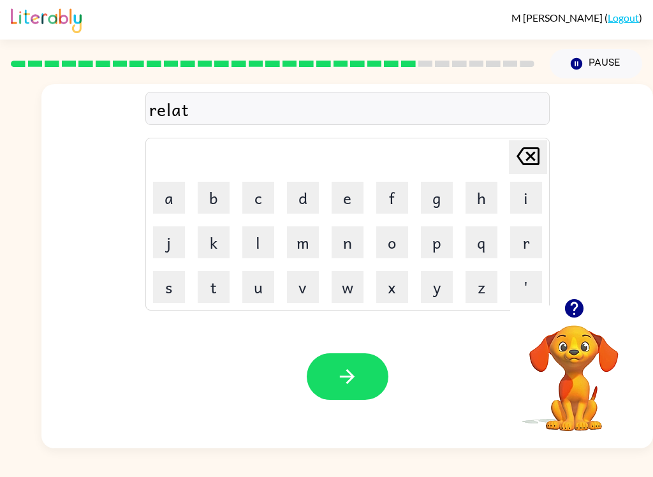
click at [346, 199] on button "e" at bounding box center [348, 198] width 32 height 32
click at [301, 204] on button "d" at bounding box center [303, 198] width 32 height 32
click at [339, 378] on icon "button" at bounding box center [347, 377] width 22 height 22
click at [435, 193] on button "g" at bounding box center [437, 198] width 32 height 32
click at [376, 243] on button "o" at bounding box center [392, 243] width 32 height 32
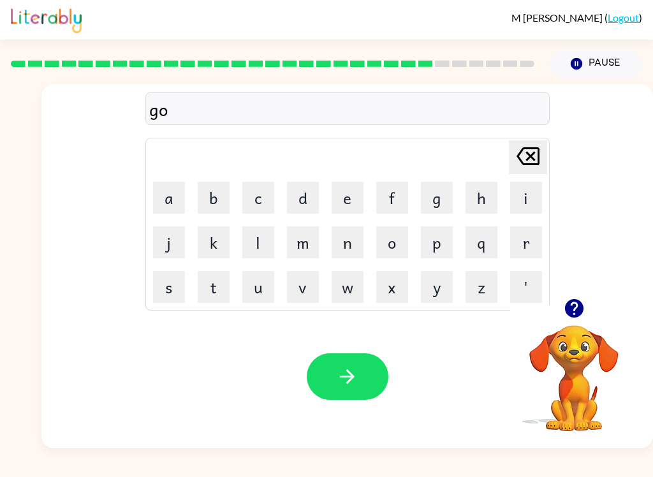
click at [219, 196] on button "b" at bounding box center [214, 198] width 32 height 32
click at [257, 234] on button "l" at bounding box center [258, 243] width 32 height 32
click at [348, 197] on button "e" at bounding box center [348, 198] width 32 height 32
click at [349, 241] on button "n" at bounding box center [348, 243] width 32 height 32
click at [359, 371] on button "button" at bounding box center [348, 377] width 82 height 47
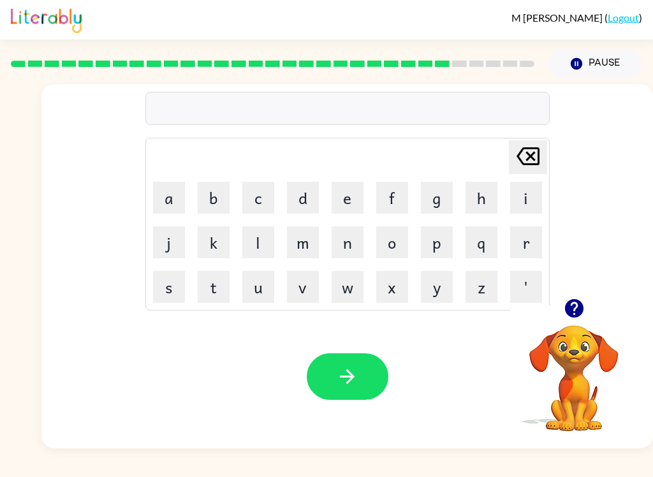
click at [261, 235] on button "l" at bounding box center [258, 243] width 32 height 32
click at [247, 287] on button "u" at bounding box center [258, 287] width 32 height 32
click at [304, 244] on button "m" at bounding box center [303, 243] width 32 height 32
click at [223, 191] on button "b" at bounding box center [214, 198] width 32 height 32
click at [348, 198] on button "e" at bounding box center [348, 198] width 32 height 32
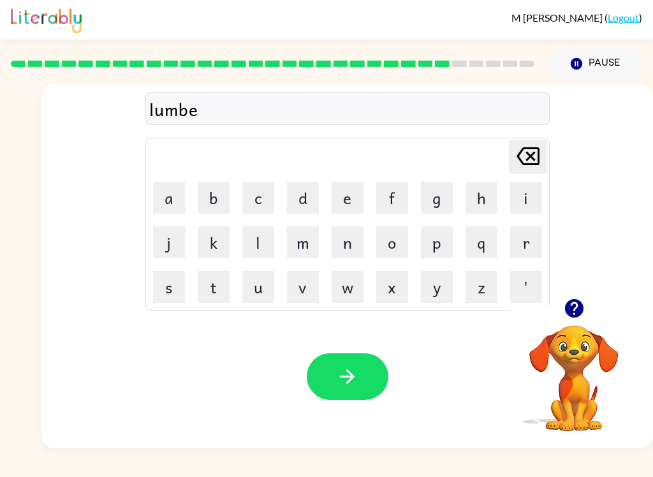
click at [533, 248] on button "r" at bounding box center [526, 243] width 32 height 32
click at [170, 234] on button "j" at bounding box center [169, 243] width 32 height 32
click at [182, 205] on button "a" at bounding box center [169, 198] width 32 height 32
click at [261, 202] on button "c" at bounding box center [258, 198] width 32 height 32
click at [219, 240] on button "k" at bounding box center [214, 243] width 32 height 32
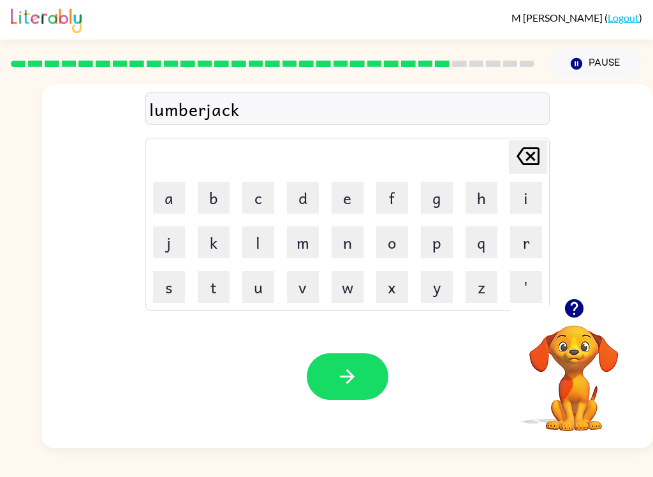
click at [347, 374] on icon "button" at bounding box center [347, 377] width 22 height 22
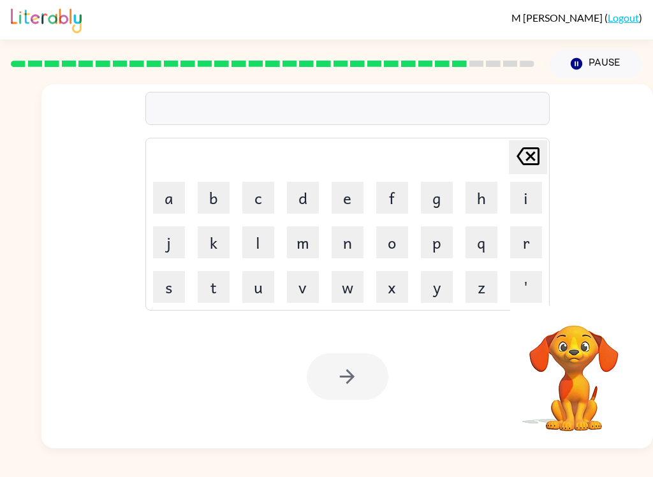
click at [600, 75] on button "Pause Pause" at bounding box center [596, 63] width 93 height 29
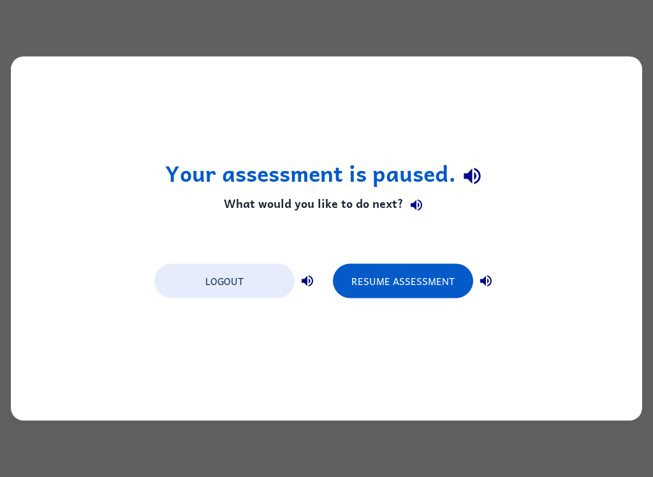
click at [429, 270] on button "Resume Assessment" at bounding box center [403, 281] width 140 height 34
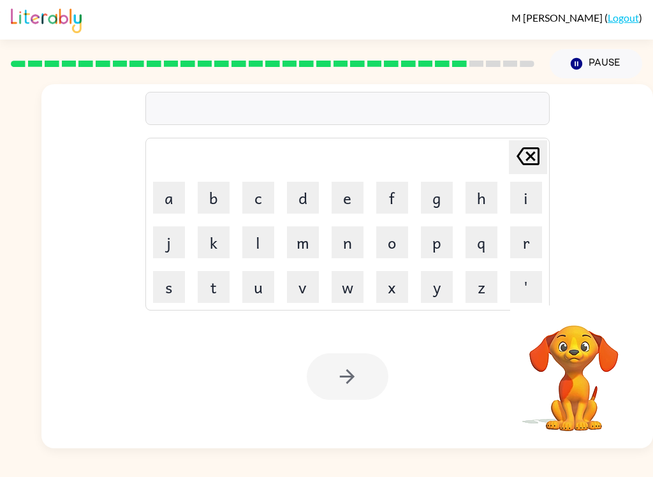
click at [441, 235] on button "p" at bounding box center [437, 243] width 32 height 32
click at [343, 198] on button "e" at bounding box center [348, 198] width 32 height 32
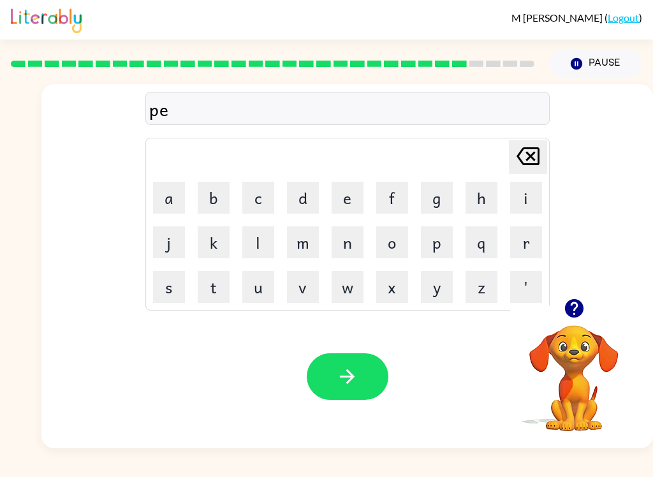
click at [521, 240] on button "r" at bounding box center [526, 243] width 32 height 32
click at [178, 289] on button "s" at bounding box center [169, 287] width 32 height 32
click at [361, 381] on button "button" at bounding box center [348, 377] width 82 height 47
click at [214, 287] on button "t" at bounding box center [214, 287] width 32 height 32
click at [476, 194] on button "h" at bounding box center [482, 198] width 32 height 32
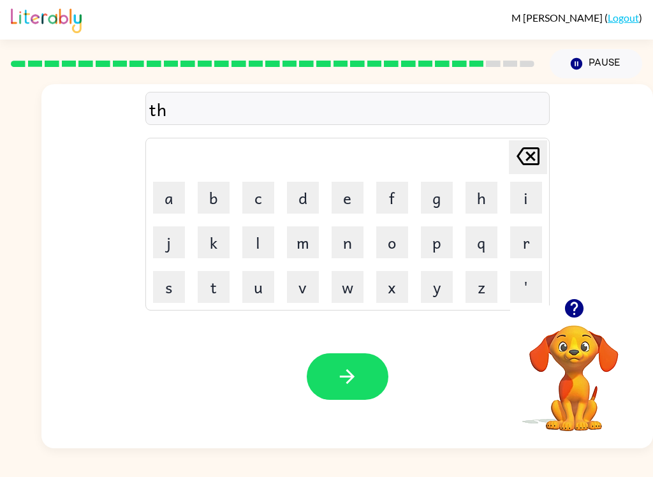
click at [536, 191] on button "i" at bounding box center [526, 198] width 32 height 32
click at [346, 248] on button "n" at bounding box center [348, 243] width 32 height 32
click at [360, 369] on button "button" at bounding box center [348, 377] width 82 height 47
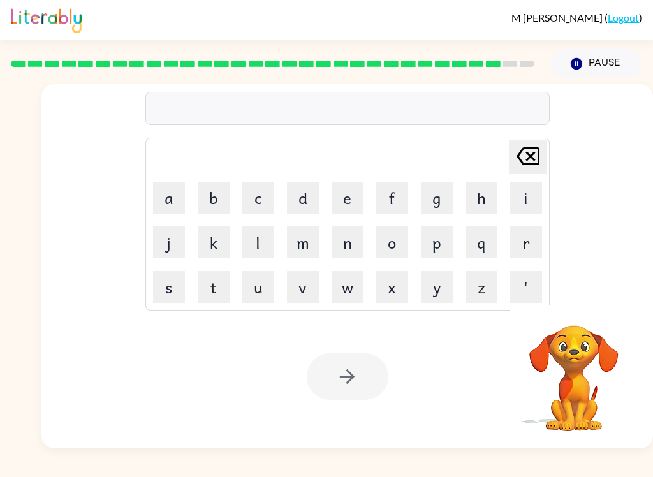
click at [164, 290] on button "s" at bounding box center [169, 287] width 32 height 32
click at [516, 206] on button "i" at bounding box center [526, 198] width 32 height 32
click at [262, 241] on button "l" at bounding box center [258, 243] width 32 height 32
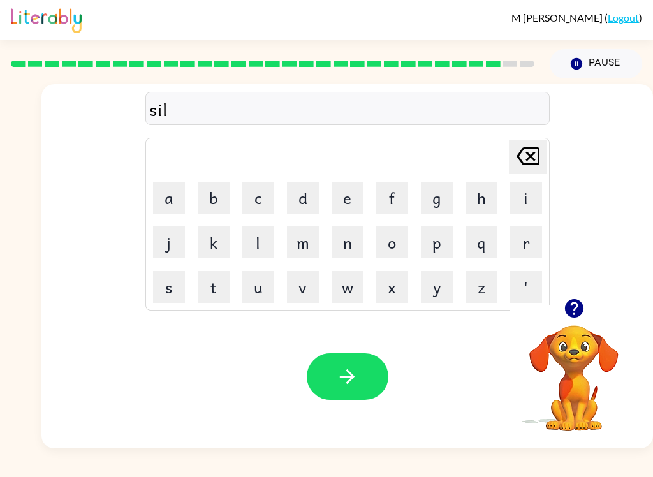
click at [302, 293] on button "v" at bounding box center [303, 287] width 32 height 32
click at [342, 198] on button "e" at bounding box center [348, 198] width 32 height 32
click at [526, 238] on button "r" at bounding box center [526, 243] width 32 height 32
click at [343, 285] on button "w" at bounding box center [348, 287] width 32 height 32
click at [183, 193] on button "a" at bounding box center [169, 198] width 32 height 32
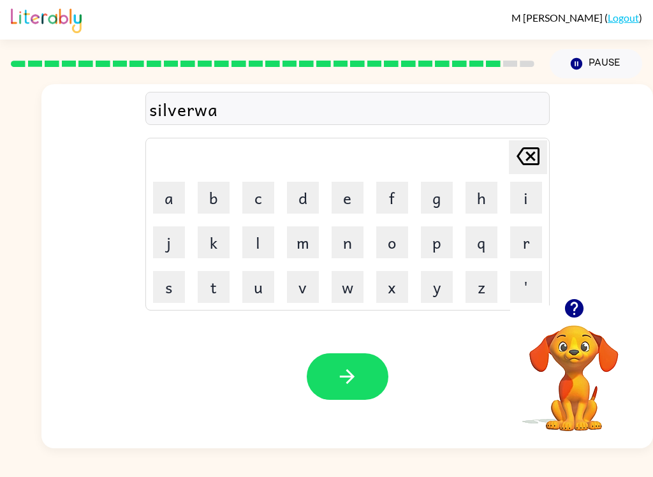
click at [523, 246] on button "r" at bounding box center [526, 243] width 32 height 32
click at [357, 369] on icon "button" at bounding box center [347, 377] width 22 height 22
click at [265, 285] on button "u" at bounding box center [258, 287] width 32 height 32
click at [348, 242] on button "n" at bounding box center [348, 243] width 32 height 32
click at [254, 286] on button "u" at bounding box center [258, 287] width 32 height 32
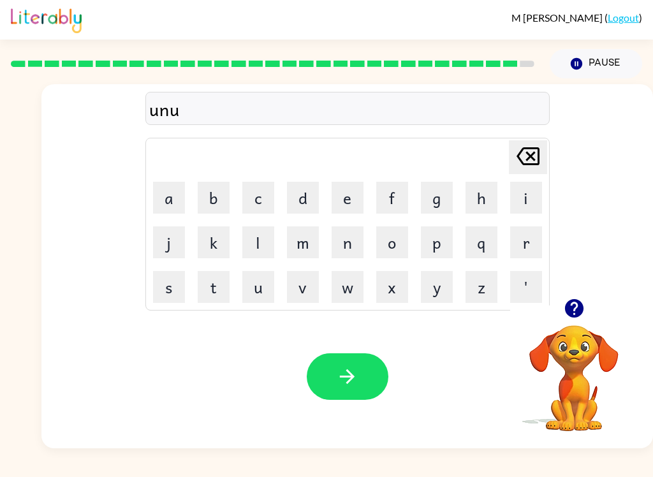
click at [387, 197] on button "f" at bounding box center [392, 198] width 32 height 32
click at [522, 239] on button "r" at bounding box center [526, 243] width 32 height 32
click at [175, 191] on button "a" at bounding box center [169, 198] width 32 height 32
click at [295, 193] on button "d" at bounding box center [303, 198] width 32 height 32
click at [342, 198] on button "e" at bounding box center [348, 198] width 32 height 32
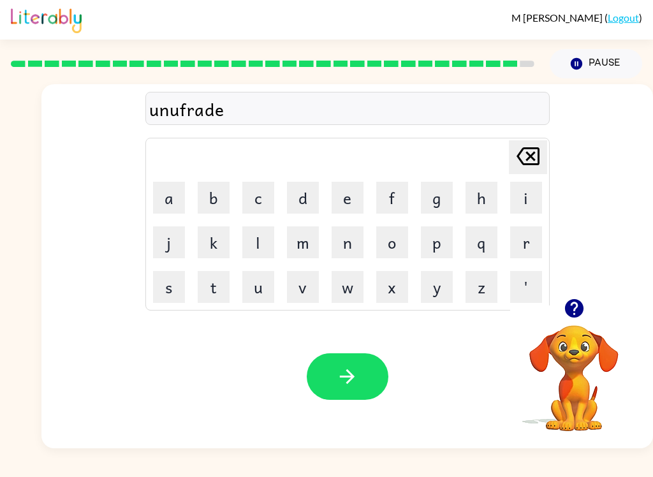
click at [349, 372] on icon "button" at bounding box center [347, 376] width 15 height 15
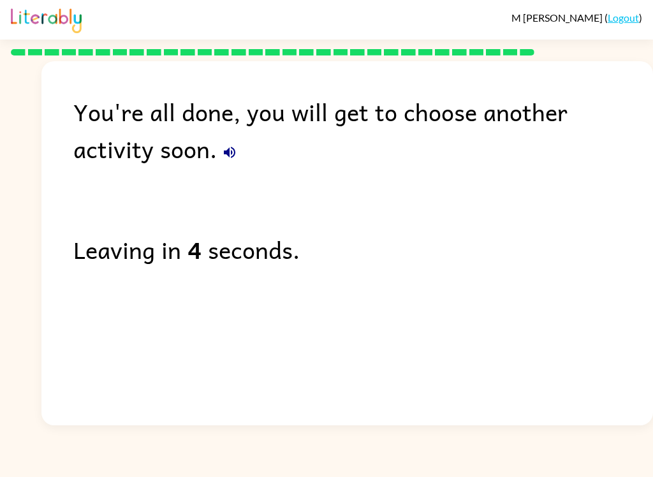
click at [222, 160] on icon "button" at bounding box center [229, 152] width 15 height 15
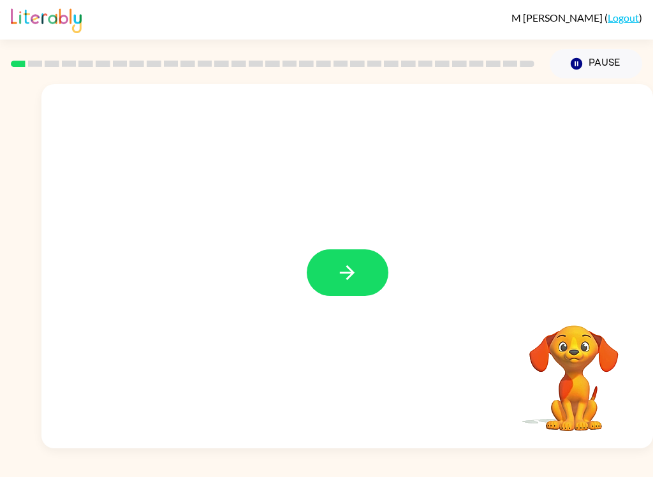
click at [360, 275] on button "button" at bounding box center [348, 272] width 82 height 47
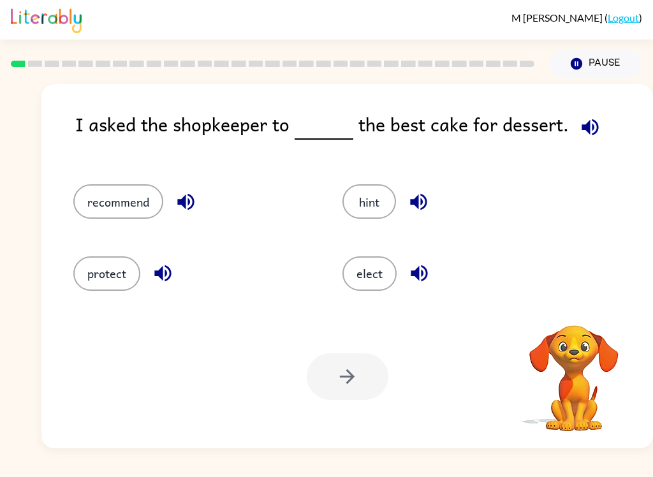
click at [597, 130] on icon "button" at bounding box center [590, 127] width 22 height 22
click at [422, 263] on icon "button" at bounding box center [419, 273] width 22 height 22
click at [429, 272] on icon "button" at bounding box center [419, 273] width 22 height 22
click at [419, 271] on icon "button" at bounding box center [419, 273] width 22 height 22
click at [424, 268] on icon "button" at bounding box center [419, 273] width 17 height 17
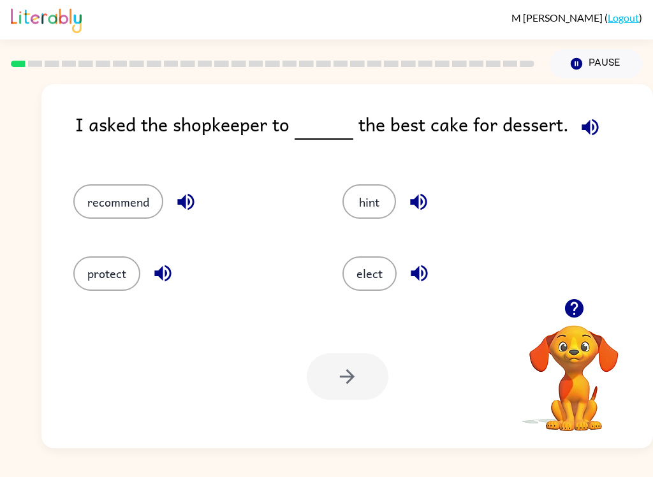
click at [426, 264] on icon "button" at bounding box center [419, 273] width 22 height 22
click at [425, 264] on icon "button" at bounding box center [419, 273] width 22 height 22
click at [431, 271] on button "button" at bounding box center [419, 273] width 33 height 33
click at [431, 273] on button "button" at bounding box center [419, 273] width 33 height 33
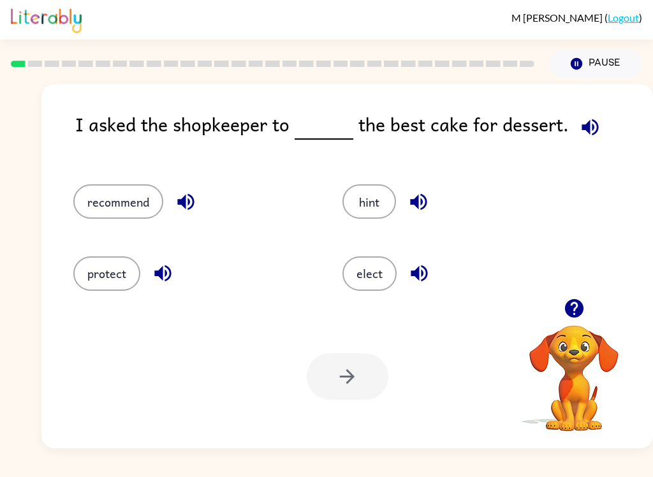
click at [430, 273] on button "button" at bounding box center [419, 273] width 33 height 33
click at [424, 281] on icon "button" at bounding box center [419, 273] width 17 height 17
click at [423, 280] on icon "button" at bounding box center [419, 273] width 17 height 17
click at [435, 272] on button "button" at bounding box center [419, 273] width 33 height 33
click at [436, 274] on div "elect" at bounding box center [463, 274] width 240 height 34
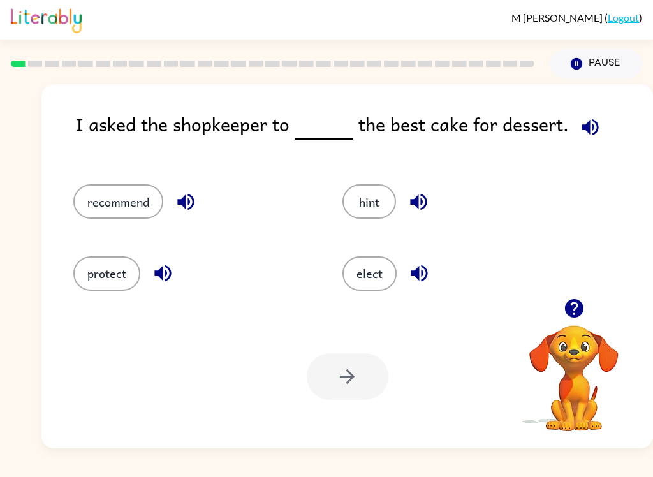
click at [425, 277] on icon "button" at bounding box center [419, 273] width 17 height 17
click at [424, 277] on icon "button" at bounding box center [419, 273] width 22 height 22
click at [424, 269] on icon "button" at bounding box center [419, 273] width 17 height 17
click at [428, 267] on icon "button" at bounding box center [419, 273] width 22 height 22
click at [441, 267] on div "elect" at bounding box center [463, 274] width 240 height 34
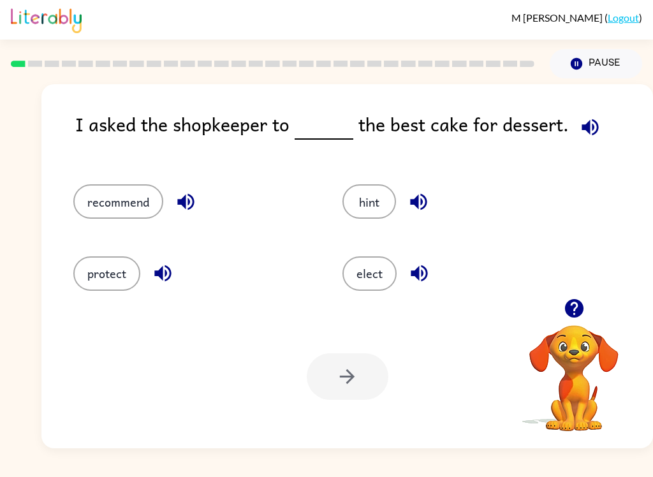
click at [378, 277] on button "elect" at bounding box center [370, 274] width 54 height 34
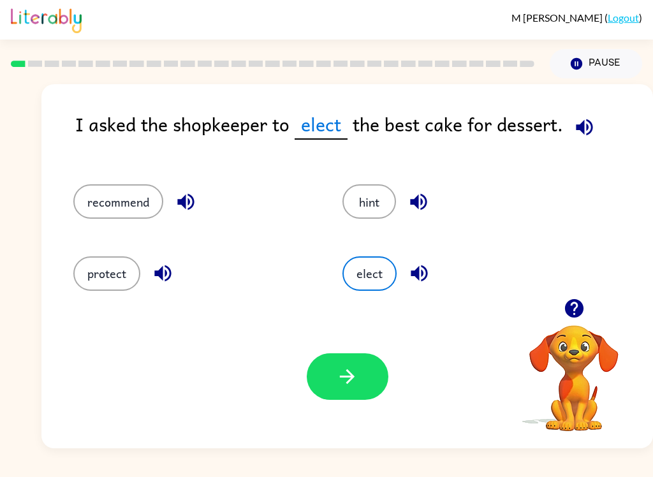
click at [426, 268] on icon "button" at bounding box center [419, 273] width 22 height 22
click at [585, 127] on icon "button" at bounding box center [584, 127] width 17 height 17
click at [583, 134] on icon "button" at bounding box center [584, 127] width 17 height 17
click at [586, 130] on icon "button" at bounding box center [584, 127] width 17 height 17
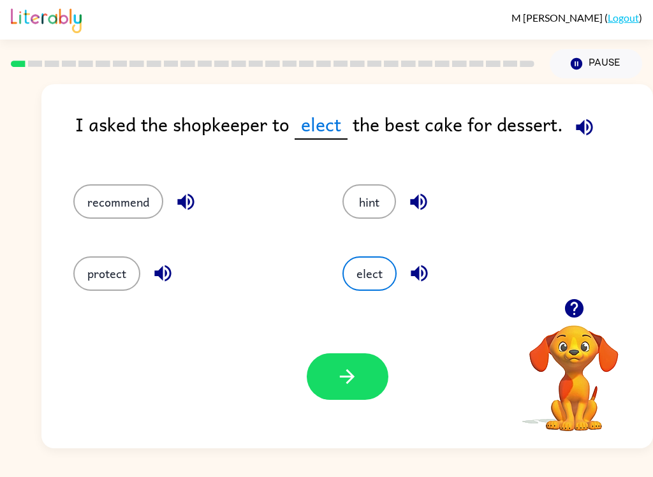
click at [594, 128] on icon "button" at bounding box center [585, 127] width 22 height 22
click at [364, 375] on button "button" at bounding box center [348, 377] width 82 height 47
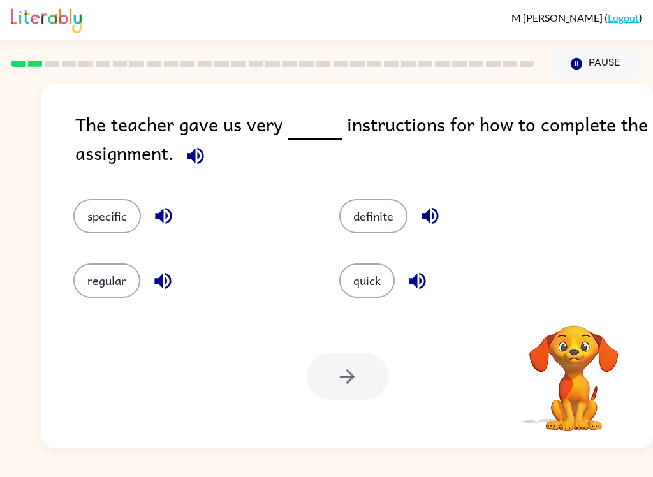
click at [202, 169] on button "button" at bounding box center [195, 156] width 33 height 33
click at [197, 161] on icon "button" at bounding box center [195, 156] width 22 height 22
click at [162, 221] on icon "button" at bounding box center [163, 216] width 17 height 17
click at [168, 215] on icon "button" at bounding box center [164, 216] width 22 height 22
click at [117, 220] on button "specific" at bounding box center [107, 216] width 68 height 34
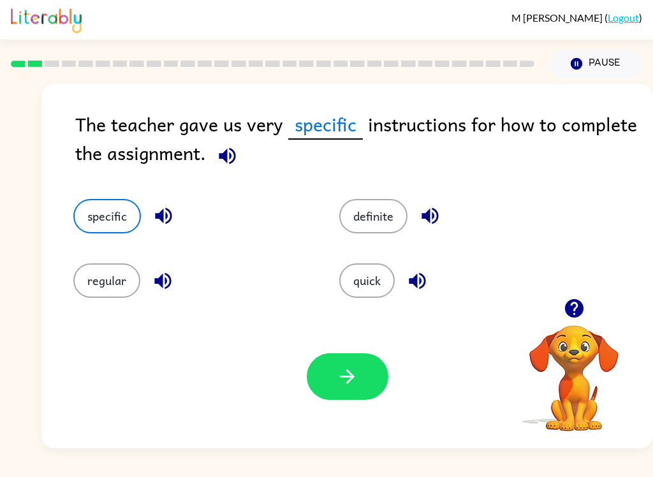
click at [364, 377] on button "button" at bounding box center [348, 377] width 82 height 47
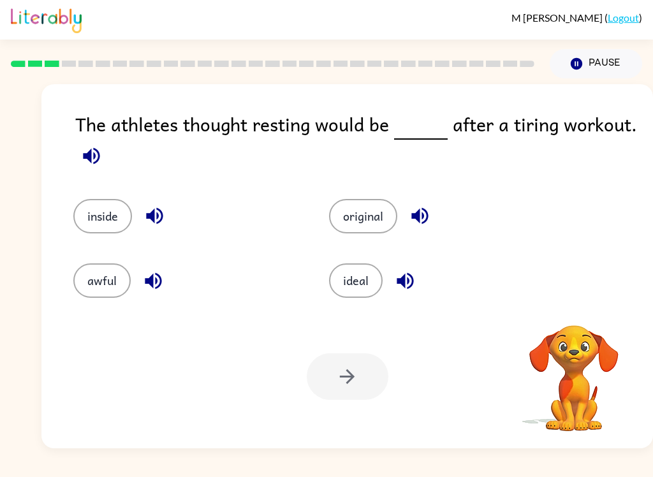
click at [94, 156] on icon "button" at bounding box center [91, 155] width 17 height 17
click at [159, 217] on icon "button" at bounding box center [154, 216] width 17 height 17
click at [160, 271] on icon "button" at bounding box center [153, 281] width 22 height 22
click at [428, 211] on icon "button" at bounding box center [420, 216] width 22 height 22
click at [406, 274] on icon "button" at bounding box center [405, 281] width 22 height 22
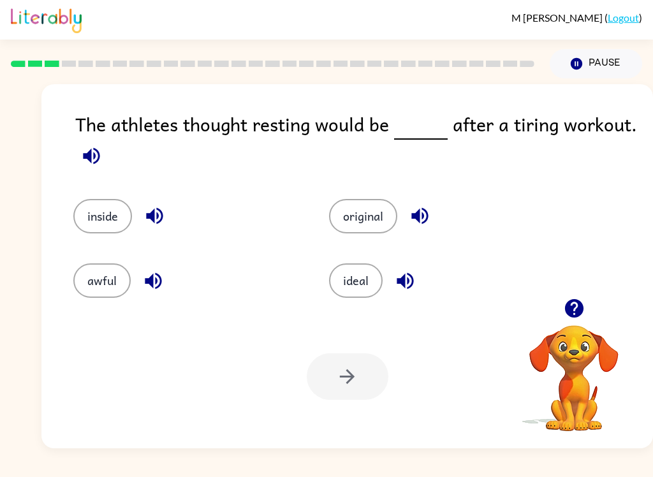
click at [355, 288] on button "ideal" at bounding box center [356, 281] width 54 height 34
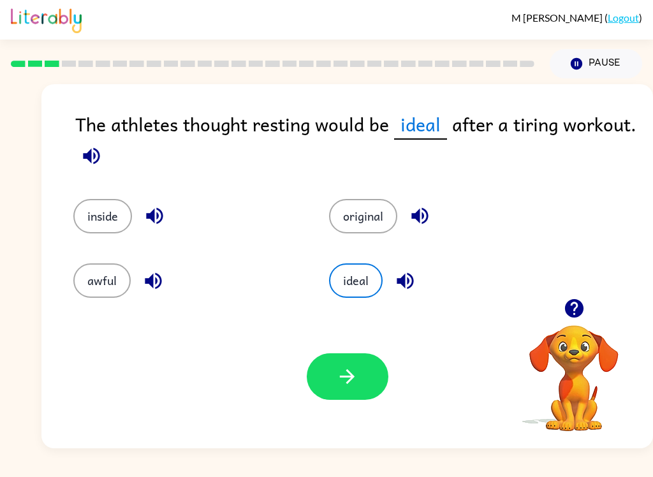
click at [358, 372] on icon "button" at bounding box center [347, 377] width 22 height 22
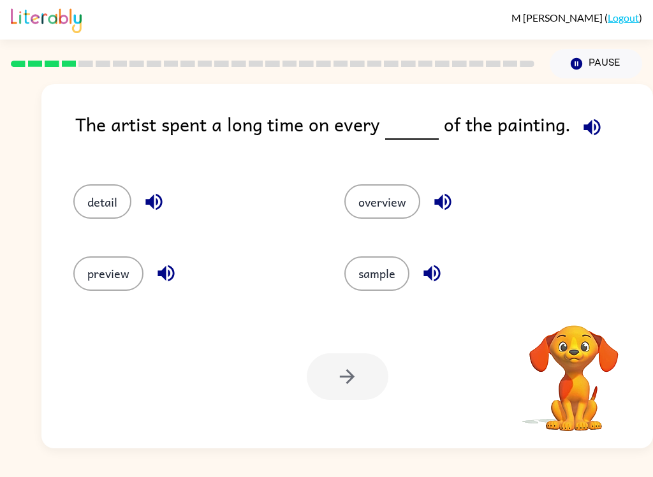
click at [600, 132] on button "button" at bounding box center [592, 127] width 33 height 33
click at [597, 134] on icon "button" at bounding box center [592, 127] width 22 height 22
click at [593, 120] on icon "button" at bounding box center [592, 127] width 22 height 22
click at [153, 199] on icon "button" at bounding box center [153, 202] width 17 height 17
click at [167, 269] on icon "button" at bounding box center [166, 273] width 22 height 22
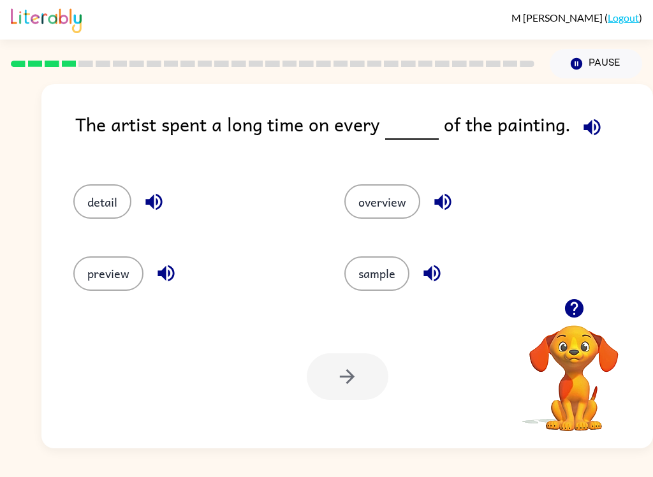
click at [446, 200] on icon "button" at bounding box center [443, 202] width 17 height 17
click at [435, 266] on icon "button" at bounding box center [432, 273] width 22 height 22
click at [111, 200] on button "detail" at bounding box center [102, 201] width 58 height 34
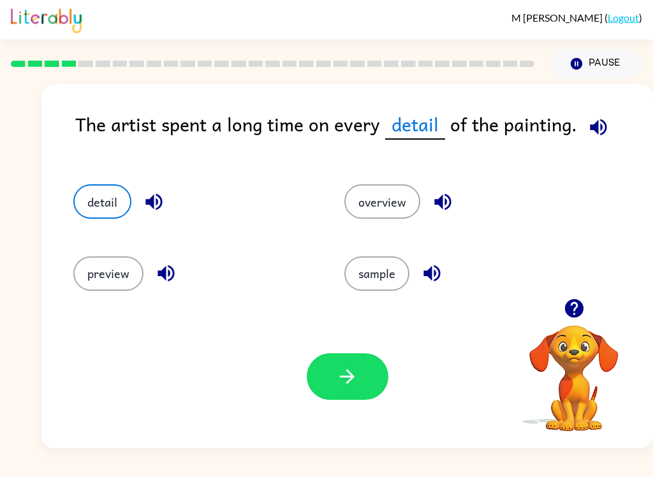
click at [339, 389] on button "button" at bounding box center [348, 377] width 82 height 47
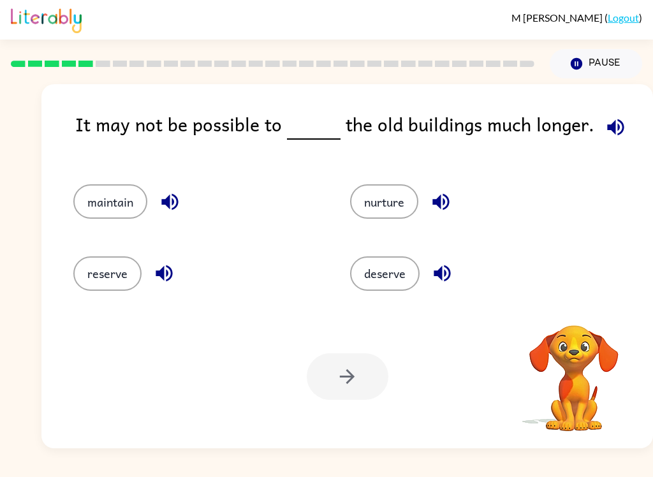
click at [614, 129] on icon "button" at bounding box center [616, 127] width 22 height 22
click at [169, 205] on icon "button" at bounding box center [169, 202] width 17 height 17
click at [168, 271] on icon "button" at bounding box center [164, 273] width 22 height 22
click at [445, 197] on icon "button" at bounding box center [441, 202] width 17 height 17
click at [449, 271] on icon "button" at bounding box center [442, 273] width 17 height 17
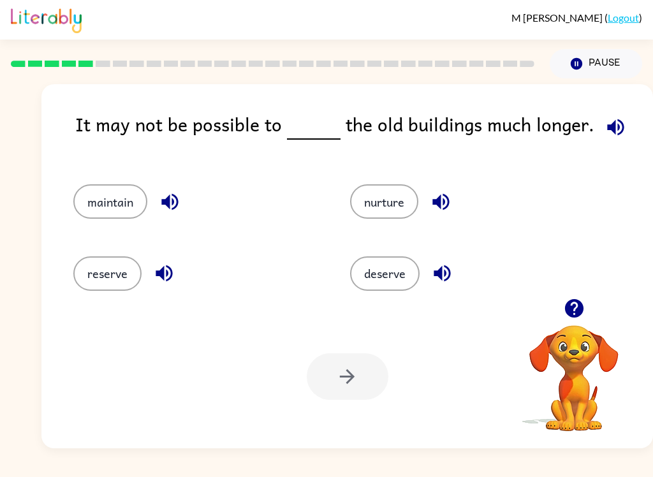
click at [133, 198] on button "maintain" at bounding box center [110, 201] width 74 height 34
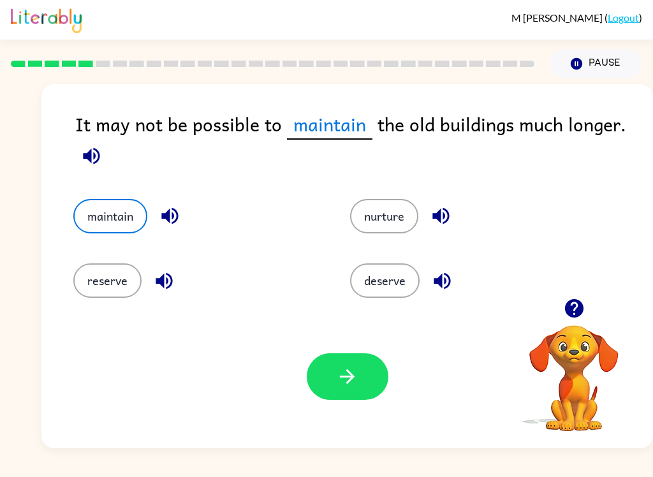
click at [357, 384] on icon "button" at bounding box center [347, 377] width 22 height 22
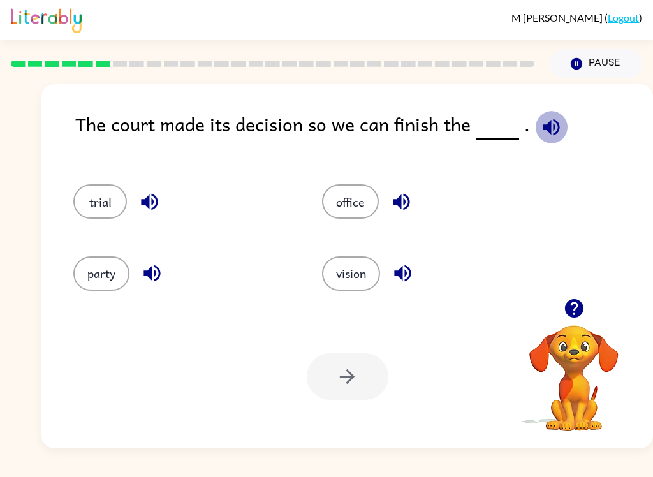
click at [543, 131] on icon "button" at bounding box center [551, 127] width 17 height 17
click at [151, 202] on icon "button" at bounding box center [149, 202] width 22 height 22
click at [98, 208] on button "trial" at bounding box center [100, 201] width 54 height 34
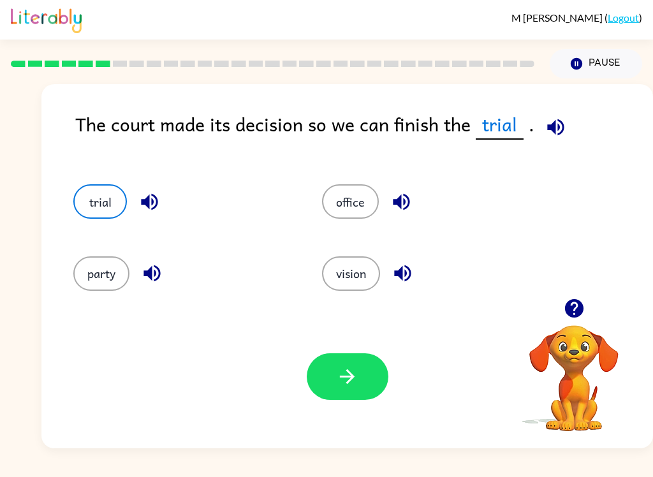
click at [404, 277] on icon "button" at bounding box center [402, 273] width 17 height 17
click at [343, 371] on icon "button" at bounding box center [347, 377] width 22 height 22
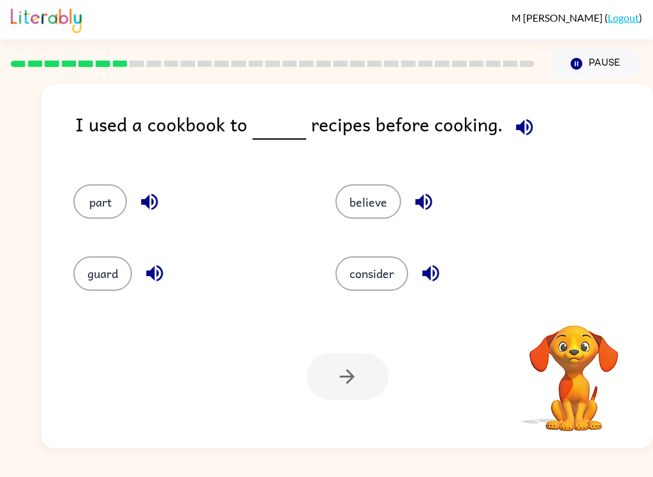
click at [518, 128] on icon "button" at bounding box center [524, 127] width 17 height 17
click at [154, 271] on icon "button" at bounding box center [154, 273] width 17 height 17
click at [433, 200] on icon "button" at bounding box center [424, 202] width 22 height 22
click at [439, 267] on icon "button" at bounding box center [431, 273] width 22 height 22
click at [376, 276] on button "consider" at bounding box center [372, 274] width 73 height 34
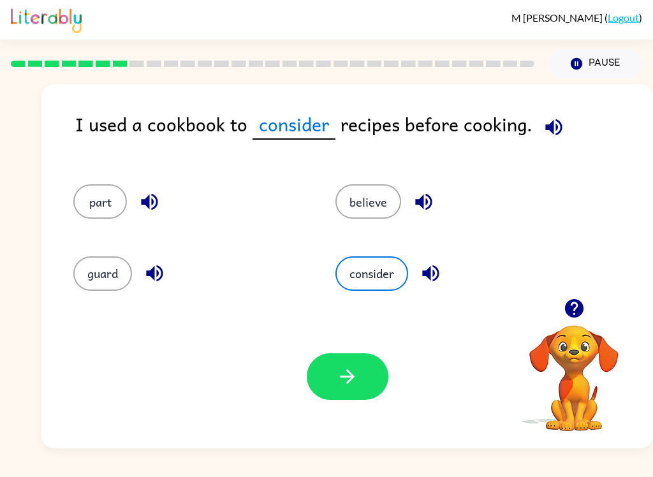
click at [368, 381] on button "button" at bounding box center [348, 377] width 82 height 47
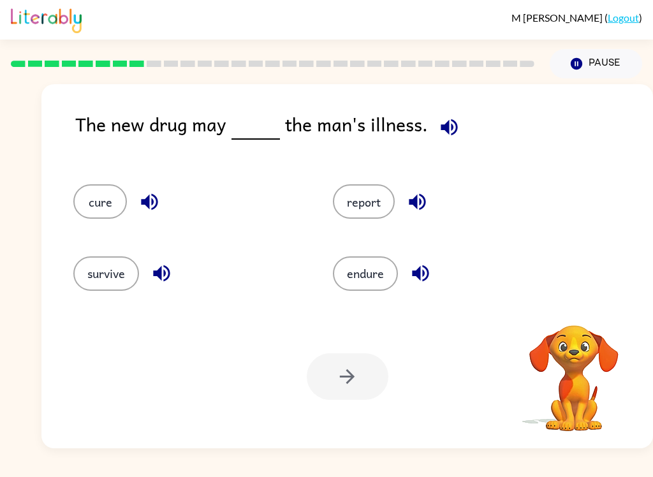
click at [442, 140] on button "button" at bounding box center [449, 127] width 33 height 33
click at [114, 197] on button "cure" at bounding box center [100, 201] width 54 height 34
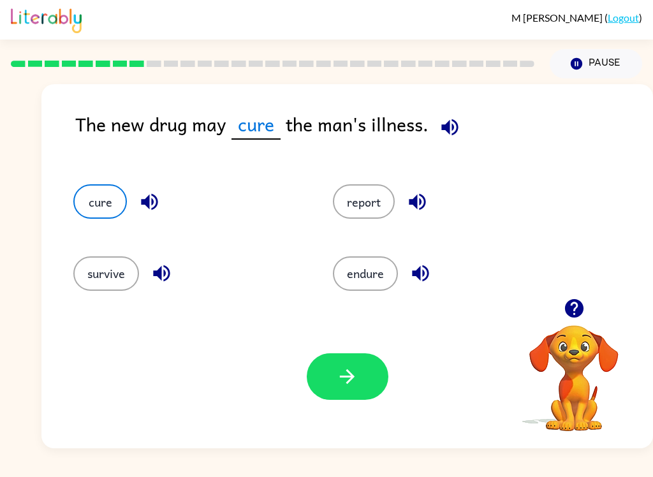
click at [167, 274] on icon "button" at bounding box center [161, 273] width 17 height 17
click at [420, 202] on icon "button" at bounding box center [417, 202] width 22 height 22
click at [426, 269] on icon "button" at bounding box center [420, 273] width 17 height 17
click at [354, 368] on icon "button" at bounding box center [347, 377] width 22 height 22
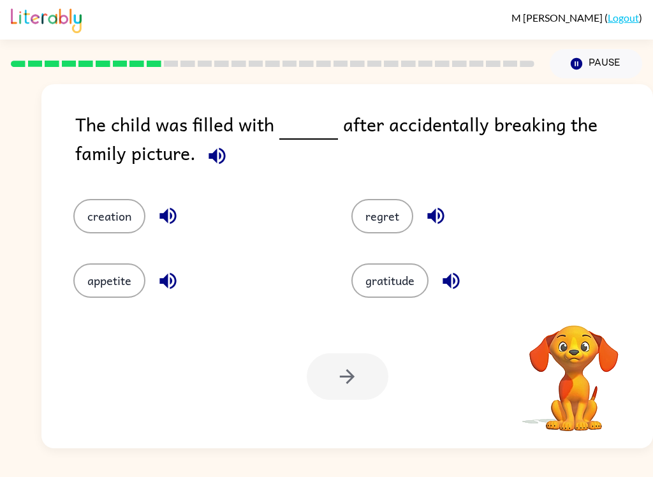
click at [206, 156] on icon "button" at bounding box center [217, 156] width 22 height 22
click at [174, 208] on icon "button" at bounding box center [168, 216] width 22 height 22
click at [177, 283] on icon "button" at bounding box center [168, 281] width 22 height 22
click at [435, 221] on icon "button" at bounding box center [436, 216] width 17 height 17
click at [459, 276] on icon "button" at bounding box center [451, 281] width 22 height 22
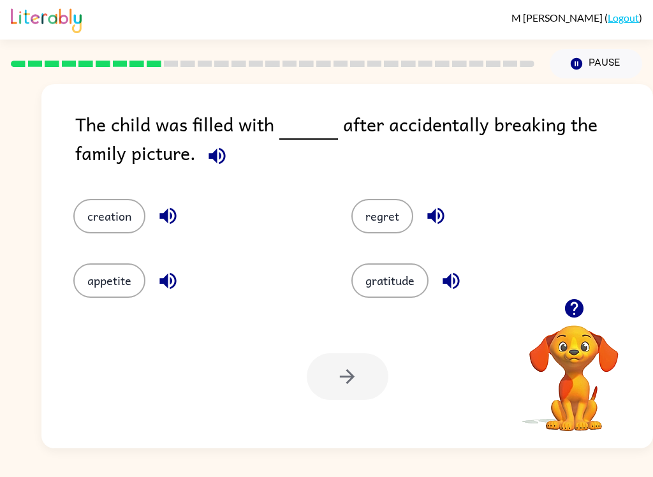
click at [391, 209] on button "regret" at bounding box center [383, 216] width 62 height 34
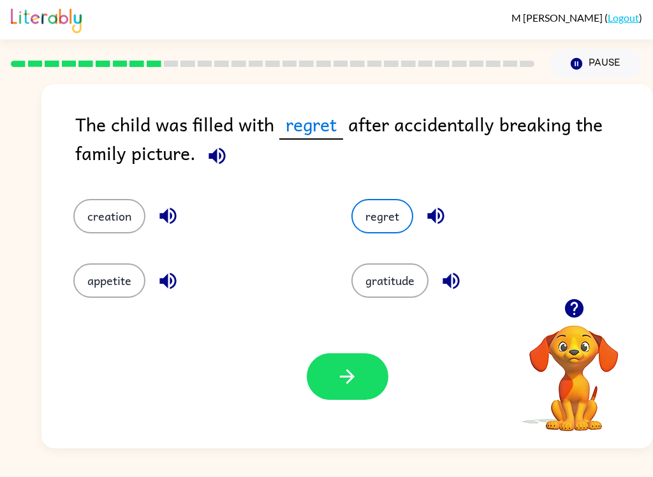
click at [345, 369] on icon "button" at bounding box center [347, 377] width 22 height 22
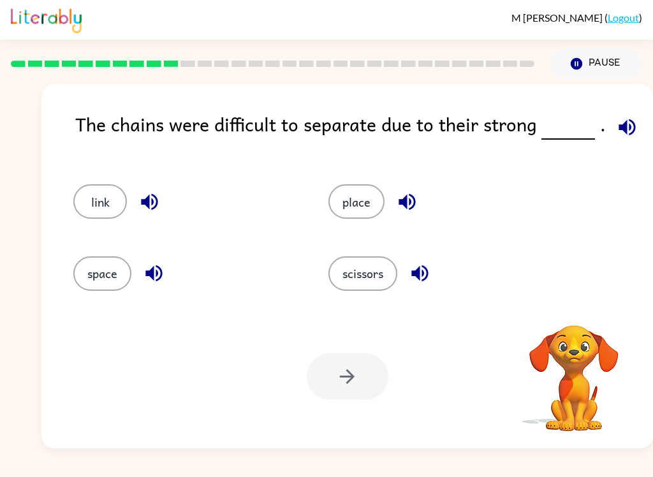
click at [625, 130] on icon "button" at bounding box center [627, 127] width 22 height 22
click at [150, 209] on icon "button" at bounding box center [149, 202] width 22 height 22
click at [156, 279] on icon "button" at bounding box center [154, 273] width 22 height 22
click at [420, 206] on button "button" at bounding box center [407, 202] width 33 height 33
click at [422, 269] on icon "button" at bounding box center [420, 273] width 22 height 22
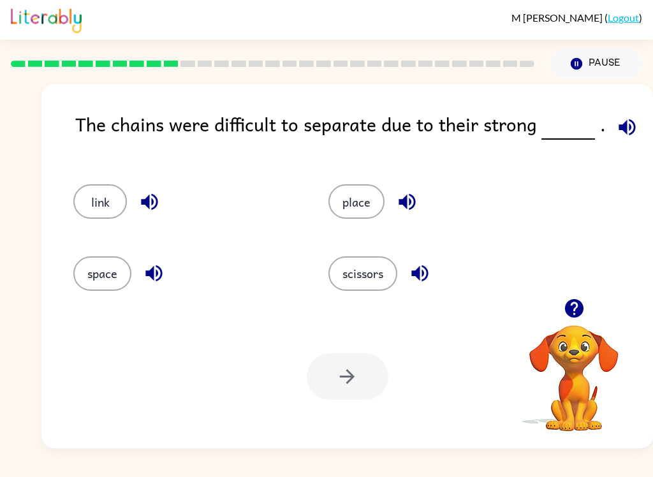
click at [101, 205] on button "link" at bounding box center [100, 201] width 54 height 34
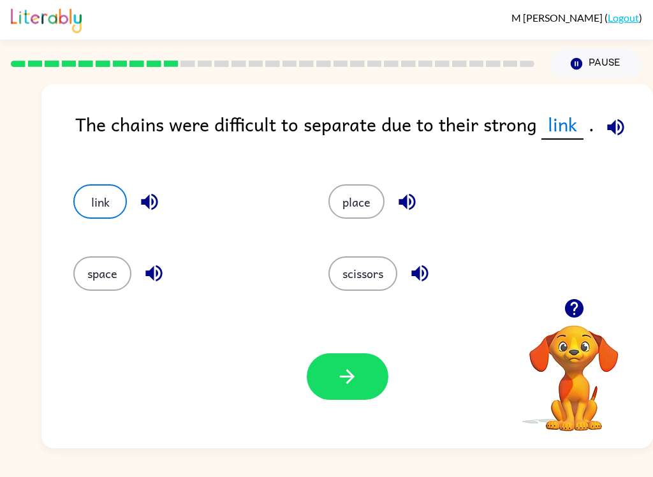
click at [352, 392] on button "button" at bounding box center [348, 377] width 82 height 47
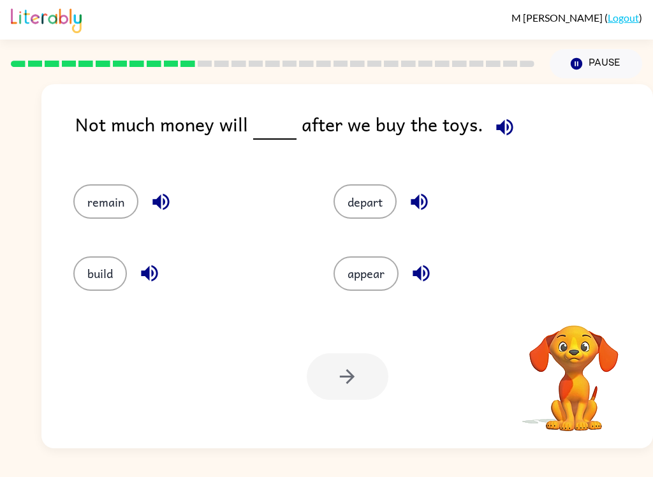
click at [505, 128] on icon "button" at bounding box center [505, 127] width 22 height 22
click at [94, 195] on button "remain" at bounding box center [105, 201] width 65 height 34
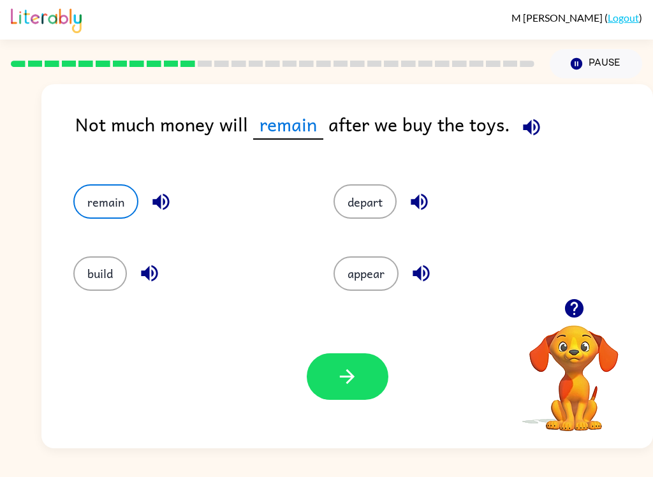
click at [164, 209] on icon "button" at bounding box center [161, 202] width 17 height 17
click at [336, 391] on button "button" at bounding box center [348, 377] width 82 height 47
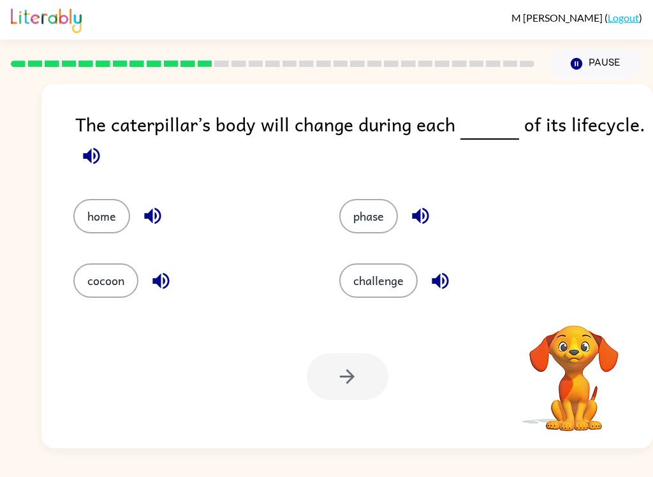
click at [91, 161] on icon "button" at bounding box center [91, 155] width 17 height 17
click at [163, 281] on icon "button" at bounding box center [161, 281] width 22 height 22
click at [417, 214] on icon "button" at bounding box center [421, 216] width 22 height 22
click at [440, 279] on icon "button" at bounding box center [440, 280] width 17 height 17
click at [370, 207] on button "phase" at bounding box center [368, 216] width 59 height 34
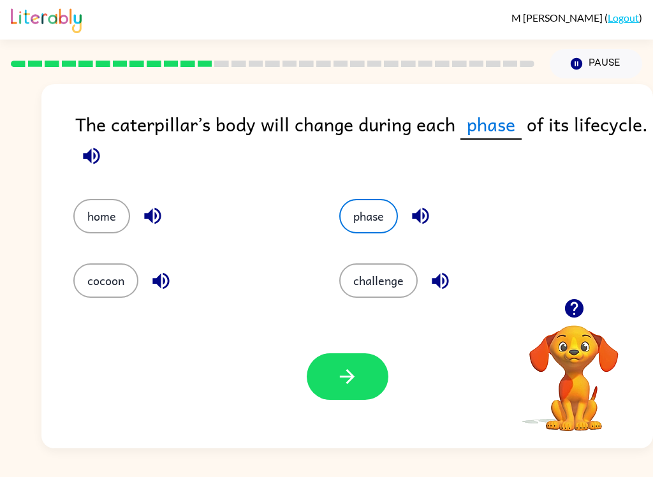
click at [348, 378] on icon "button" at bounding box center [347, 377] width 22 height 22
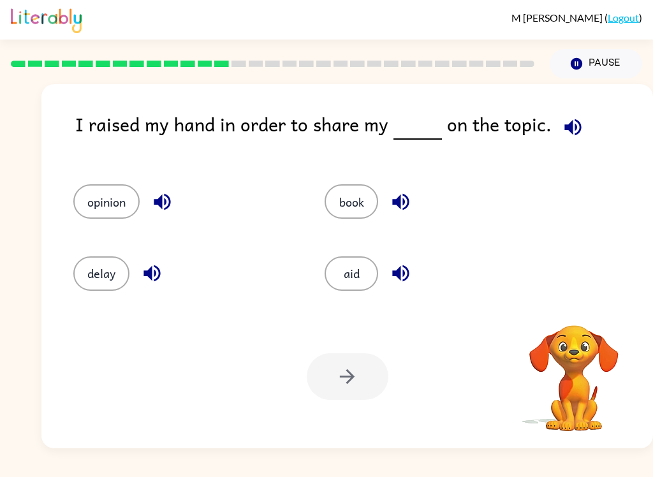
click at [562, 123] on icon "button" at bounding box center [573, 127] width 22 height 22
click at [176, 197] on button "button" at bounding box center [162, 202] width 33 height 33
click at [114, 197] on button "opinion" at bounding box center [106, 201] width 66 height 34
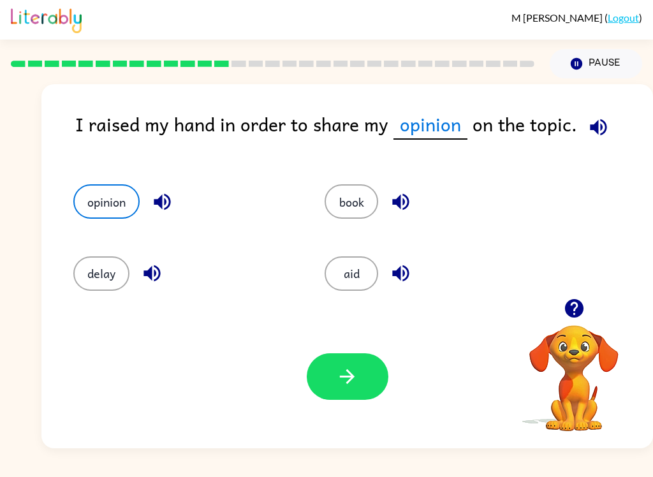
click at [361, 391] on button "button" at bounding box center [348, 377] width 82 height 47
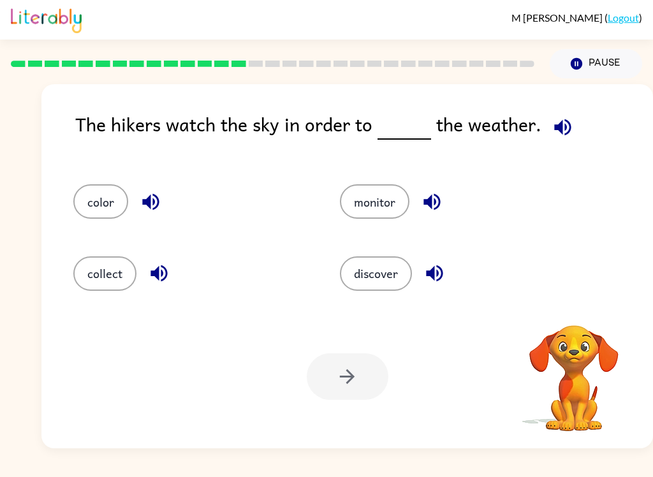
click at [568, 137] on icon "button" at bounding box center [563, 127] width 22 height 22
click at [559, 131] on icon "button" at bounding box center [563, 127] width 22 height 22
click at [160, 261] on button "button" at bounding box center [159, 273] width 33 height 33
click at [443, 195] on icon "button" at bounding box center [432, 202] width 22 height 22
click at [440, 281] on icon "button" at bounding box center [434, 273] width 17 height 17
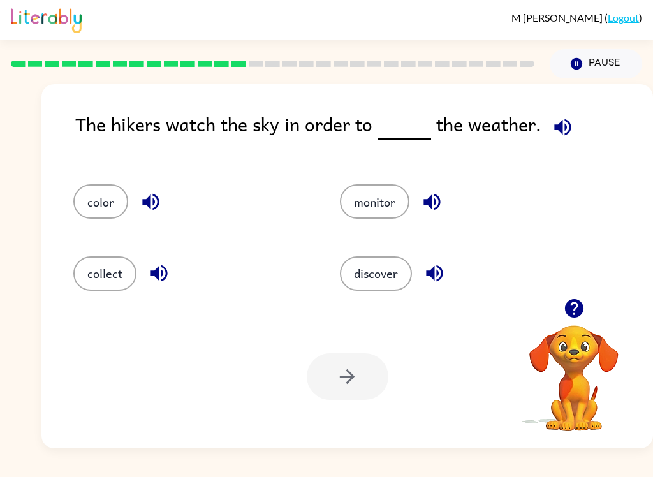
click at [385, 204] on button "monitor" at bounding box center [375, 201] width 70 height 34
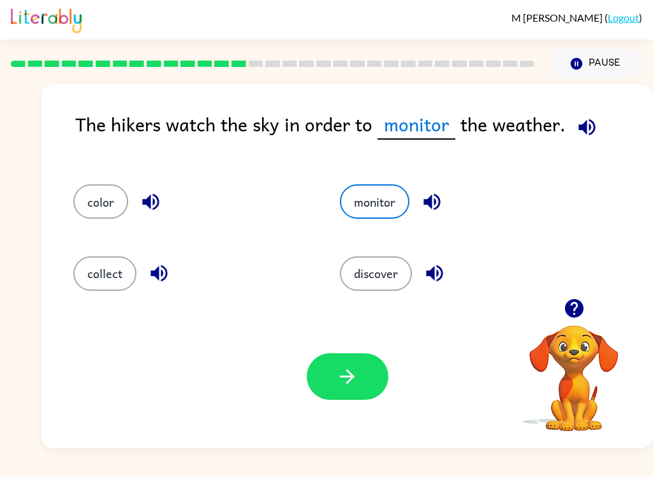
click at [345, 386] on icon "button" at bounding box center [347, 377] width 22 height 22
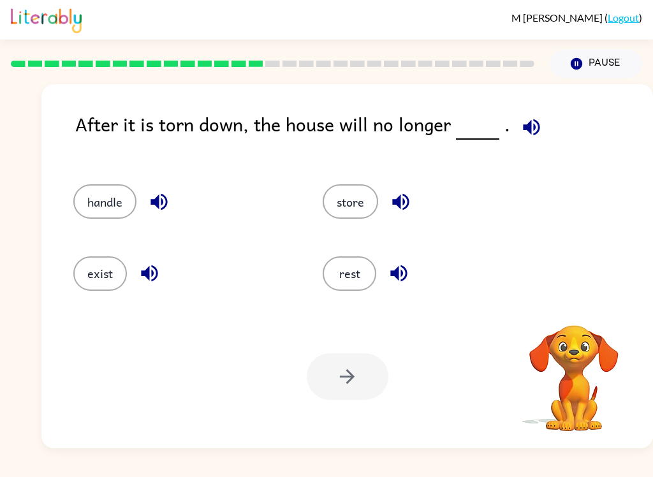
click at [530, 134] on icon "button" at bounding box center [532, 127] width 22 height 22
click at [350, 277] on button "rest" at bounding box center [350, 274] width 54 height 34
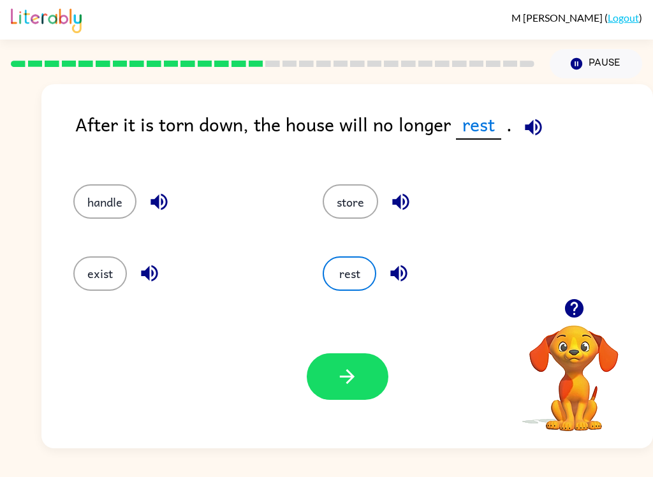
click at [405, 276] on icon "button" at bounding box center [399, 273] width 22 height 22
click at [361, 413] on div "Your browser must support playing .mp4 files to use Literably. Please try using…" at bounding box center [347, 377] width 612 height 144
click at [355, 366] on button "button" at bounding box center [348, 377] width 82 height 47
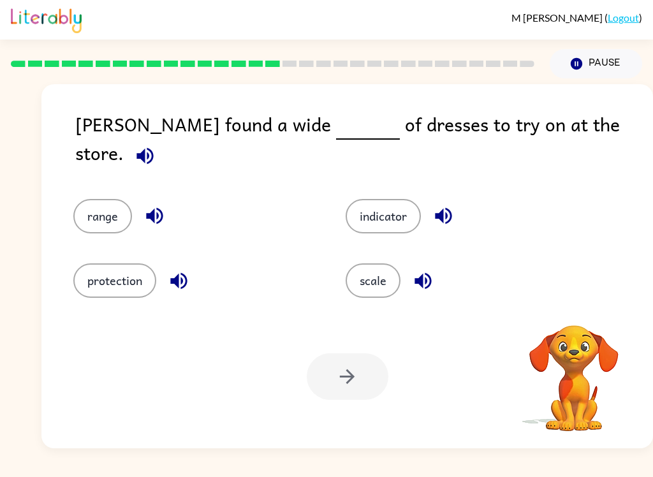
click at [156, 145] on icon "button" at bounding box center [145, 156] width 22 height 22
click at [111, 199] on button "range" at bounding box center [102, 216] width 59 height 34
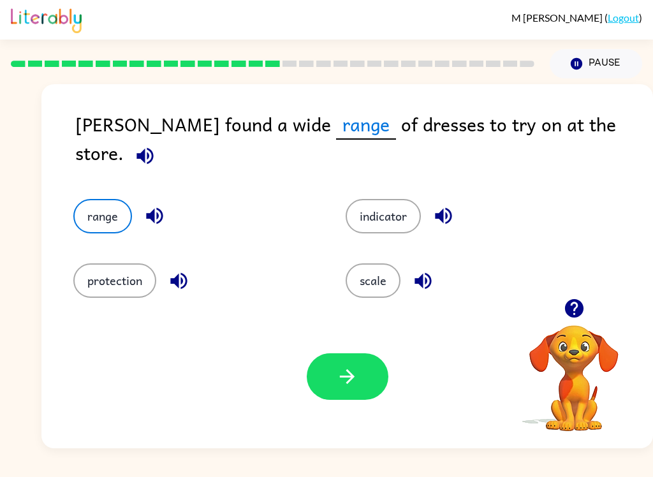
click at [156, 205] on icon "button" at bounding box center [155, 216] width 22 height 22
click at [184, 272] on icon "button" at bounding box center [178, 280] width 17 height 17
click at [444, 200] on button "button" at bounding box center [444, 216] width 33 height 33
click at [428, 270] on icon "button" at bounding box center [423, 281] width 22 height 22
click at [345, 387] on icon "button" at bounding box center [347, 377] width 22 height 22
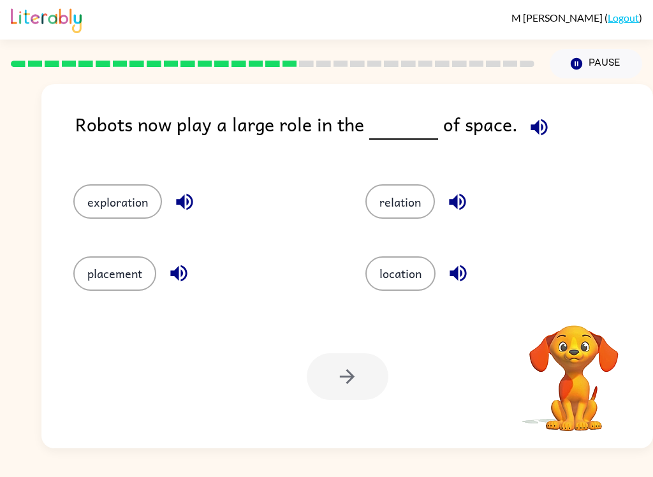
click at [534, 128] on icon "button" at bounding box center [539, 127] width 17 height 17
click at [537, 130] on icon "button" at bounding box center [539, 127] width 22 height 22
click at [186, 198] on icon "button" at bounding box center [185, 202] width 22 height 22
click at [174, 271] on icon "button" at bounding box center [179, 273] width 22 height 22
click at [456, 197] on icon "button" at bounding box center [458, 202] width 22 height 22
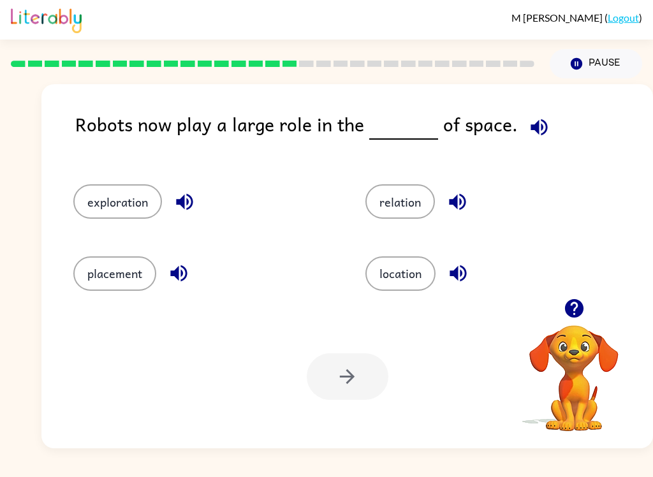
click at [470, 263] on icon "button" at bounding box center [458, 273] width 22 height 22
click at [468, 200] on icon "button" at bounding box center [458, 202] width 22 height 22
click at [457, 196] on icon "button" at bounding box center [458, 202] width 22 height 22
click at [191, 271] on button "button" at bounding box center [179, 273] width 33 height 33
click at [404, 278] on button "location" at bounding box center [401, 274] width 70 height 34
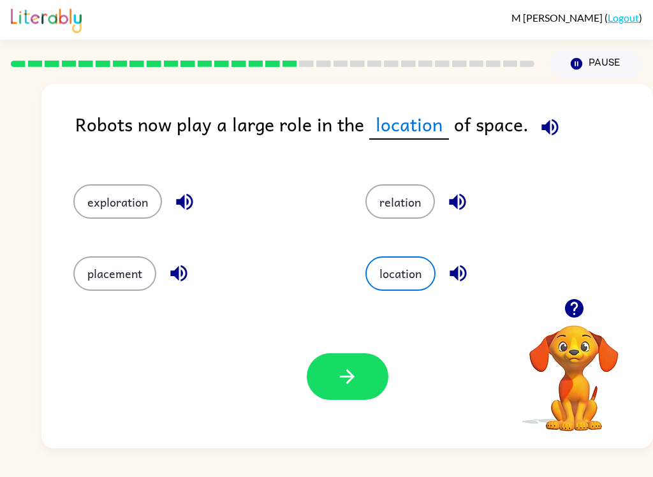
click at [352, 378] on icon "button" at bounding box center [347, 376] width 15 height 15
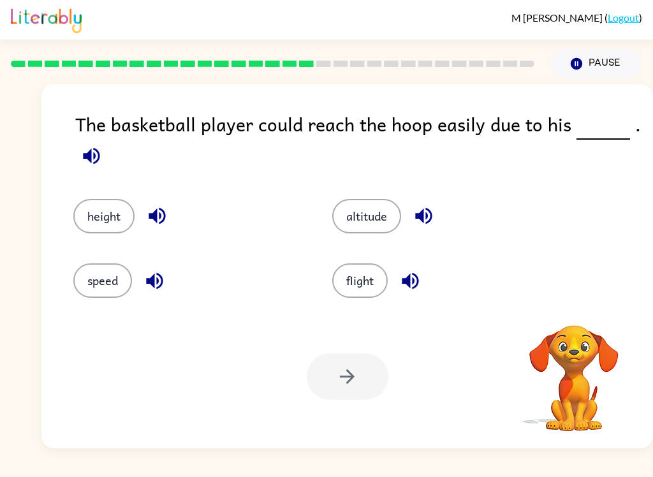
click at [100, 151] on icon "button" at bounding box center [91, 156] width 22 height 22
click at [94, 154] on icon "button" at bounding box center [91, 156] width 22 height 22
click at [154, 208] on icon "button" at bounding box center [157, 216] width 22 height 22
click at [164, 280] on icon "button" at bounding box center [155, 281] width 22 height 22
click at [425, 207] on icon "button" at bounding box center [424, 216] width 22 height 22
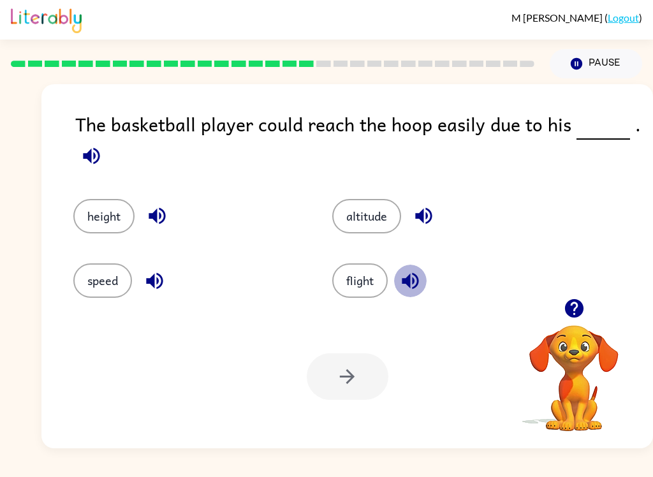
click at [413, 274] on icon "button" at bounding box center [410, 280] width 17 height 17
click at [112, 213] on button "height" at bounding box center [103, 216] width 61 height 34
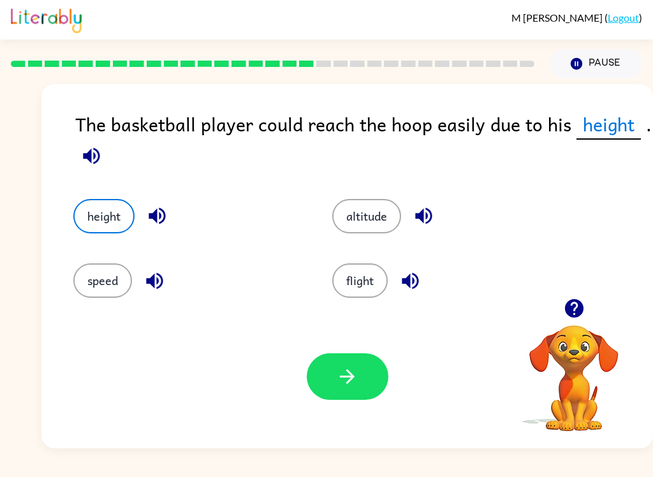
click at [346, 378] on icon "button" at bounding box center [347, 377] width 22 height 22
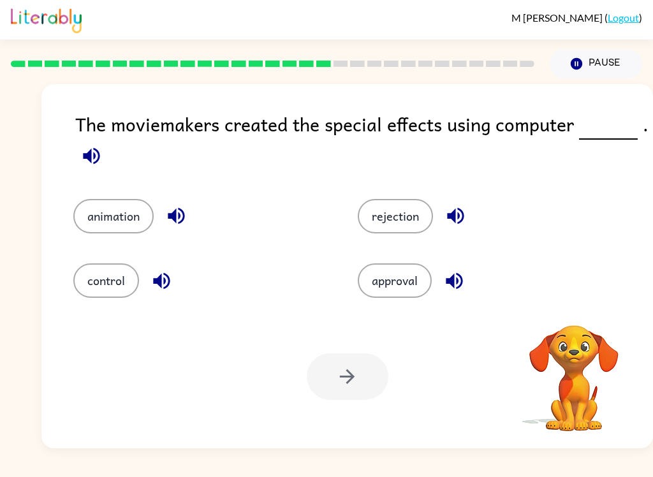
click at [103, 144] on span at bounding box center [91, 152] width 33 height 29
click at [97, 153] on icon "button" at bounding box center [91, 155] width 17 height 17
click at [184, 218] on icon "button" at bounding box center [176, 216] width 17 height 17
click at [165, 273] on icon "button" at bounding box center [162, 281] width 22 height 22
click at [463, 209] on icon "button" at bounding box center [456, 216] width 22 height 22
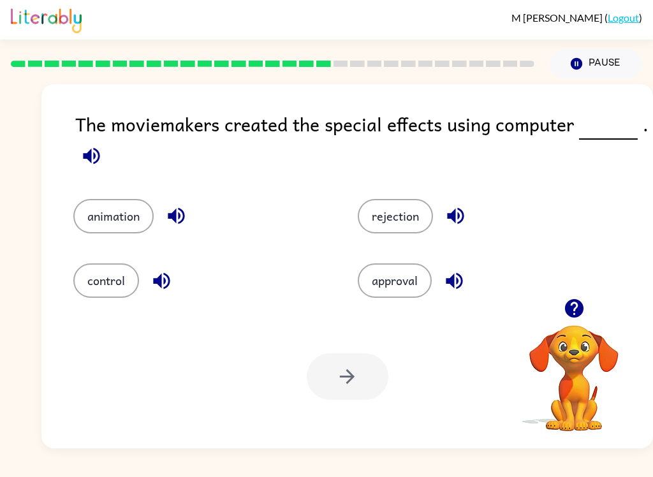
click at [458, 286] on icon "button" at bounding box center [454, 281] width 22 height 22
click at [114, 216] on button "animation" at bounding box center [113, 216] width 80 height 34
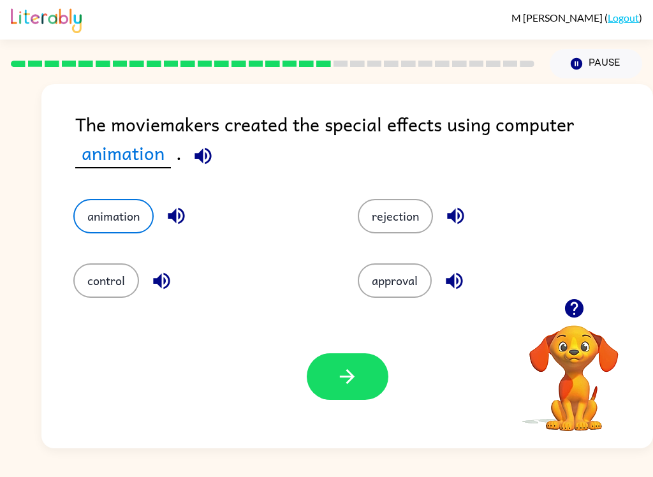
click at [348, 376] on icon "button" at bounding box center [347, 377] width 22 height 22
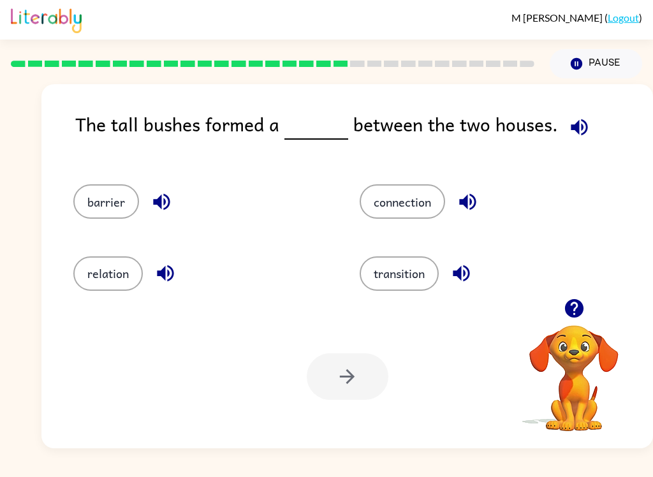
click at [586, 127] on button "button" at bounding box center [579, 127] width 33 height 33
click at [157, 212] on icon "button" at bounding box center [162, 202] width 22 height 22
click at [175, 274] on icon "button" at bounding box center [165, 273] width 22 height 22
click at [475, 200] on icon "button" at bounding box center [468, 202] width 22 height 22
click at [471, 266] on icon "button" at bounding box center [461, 273] width 22 height 22
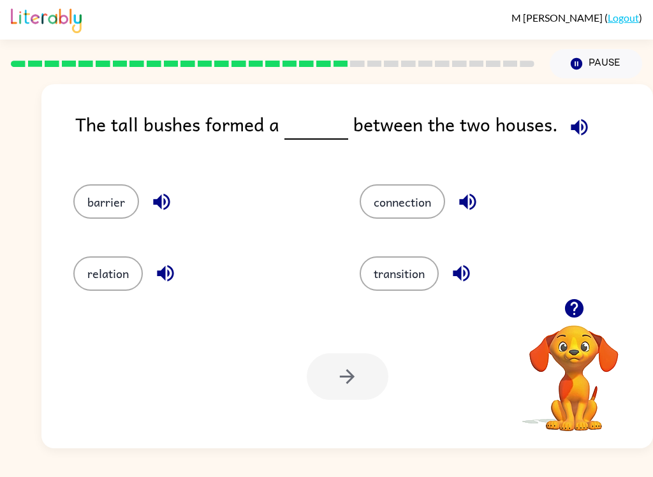
click at [110, 197] on button "barrier" at bounding box center [106, 201] width 66 height 34
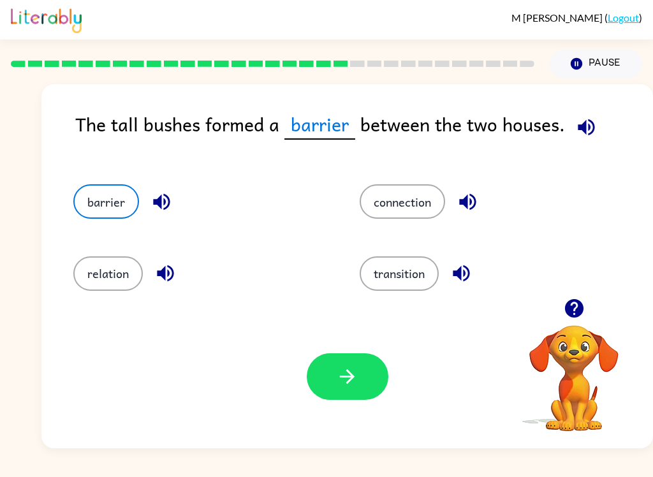
click at [341, 386] on icon "button" at bounding box center [347, 377] width 22 height 22
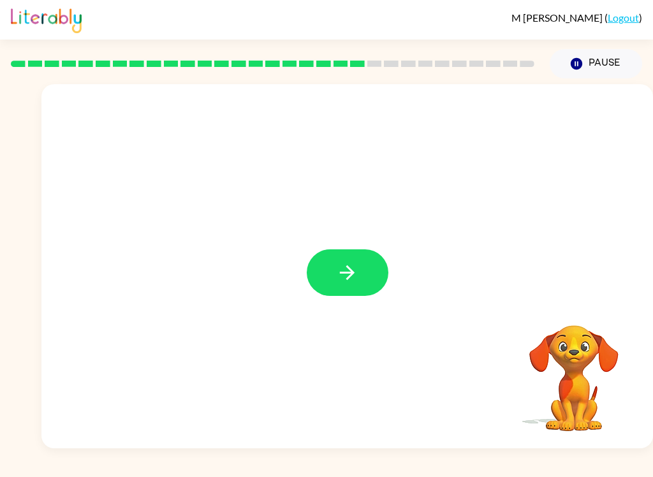
click at [352, 276] on icon "button" at bounding box center [347, 272] width 15 height 15
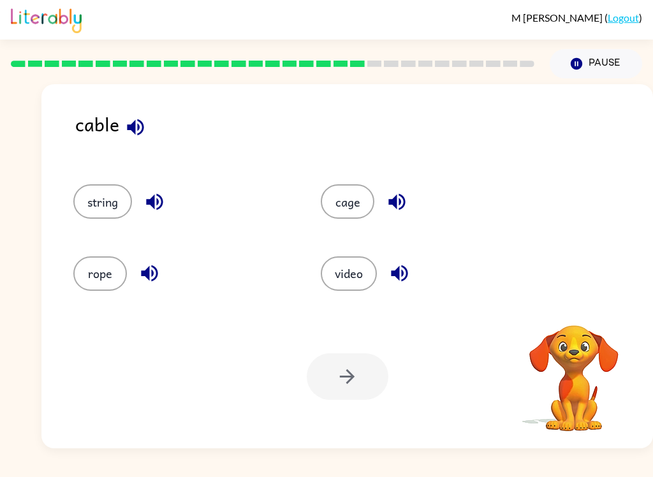
click at [139, 133] on icon "button" at bounding box center [135, 127] width 22 height 22
click at [149, 205] on icon "button" at bounding box center [154, 202] width 17 height 17
click at [138, 272] on icon "button" at bounding box center [149, 273] width 22 height 22
click at [404, 212] on icon "button" at bounding box center [397, 202] width 22 height 22
click at [402, 264] on icon "button" at bounding box center [400, 273] width 22 height 22
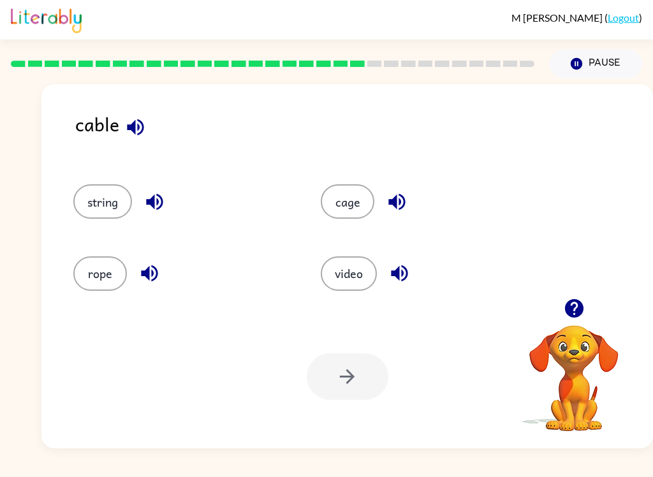
click at [107, 206] on button "string" at bounding box center [102, 201] width 59 height 34
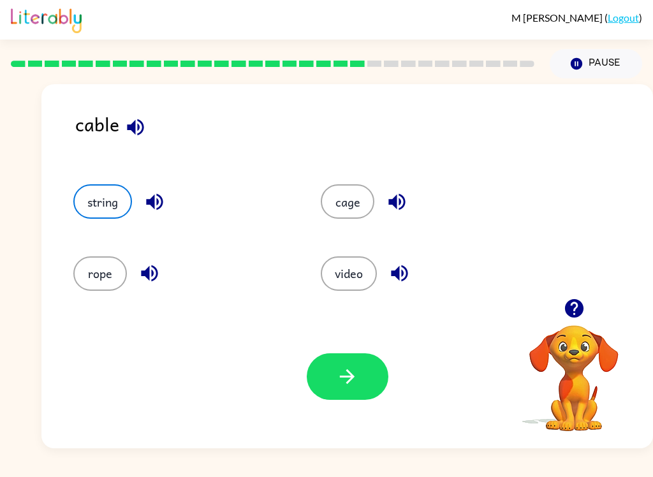
click at [332, 392] on button "button" at bounding box center [348, 377] width 82 height 47
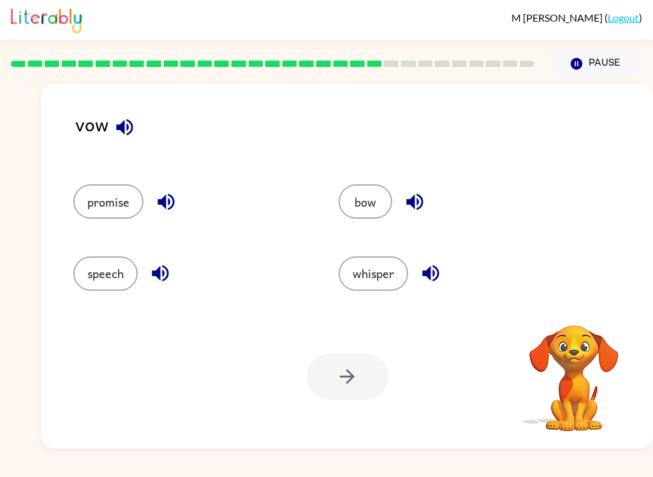
click at [129, 117] on icon "button" at bounding box center [125, 127] width 22 height 22
click at [171, 205] on icon "button" at bounding box center [166, 202] width 22 height 22
click at [163, 272] on icon "button" at bounding box center [160, 273] width 17 height 17
click at [424, 192] on icon "button" at bounding box center [415, 202] width 22 height 22
click at [436, 267] on icon "button" at bounding box center [430, 273] width 17 height 17
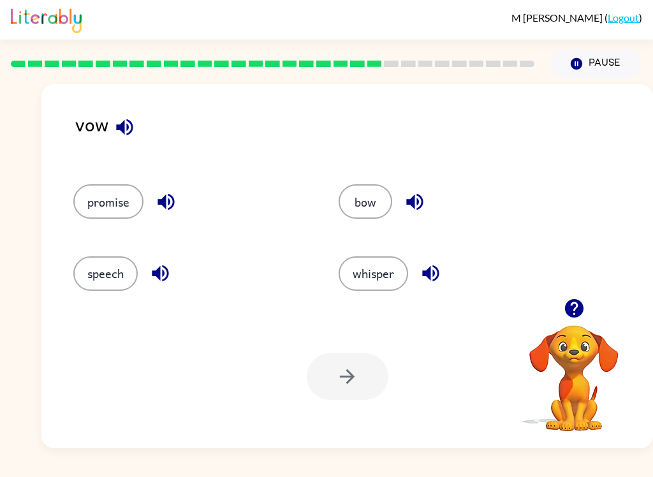
click at [176, 191] on icon "button" at bounding box center [166, 202] width 22 height 22
click at [122, 197] on button "promise" at bounding box center [108, 201] width 70 height 34
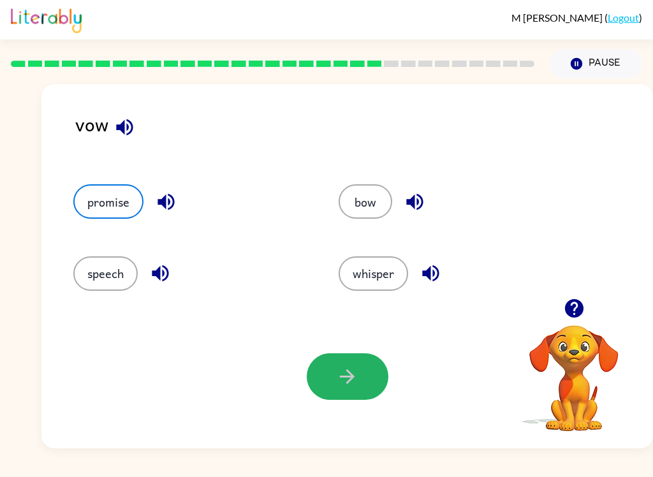
click at [350, 371] on icon "button" at bounding box center [347, 377] width 22 height 22
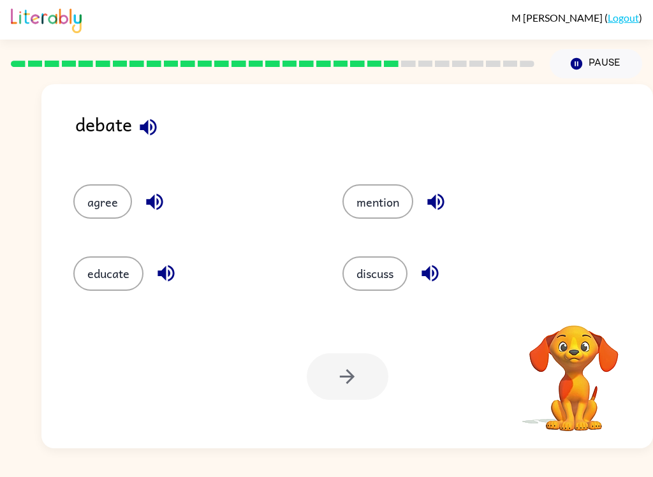
click at [149, 127] on icon "button" at bounding box center [148, 127] width 22 height 22
click at [158, 205] on icon "button" at bounding box center [155, 202] width 22 height 22
click at [167, 272] on icon "button" at bounding box center [166, 273] width 17 height 17
click at [444, 193] on icon "button" at bounding box center [436, 202] width 22 height 22
click at [447, 260] on div "discuss" at bounding box center [463, 274] width 240 height 34
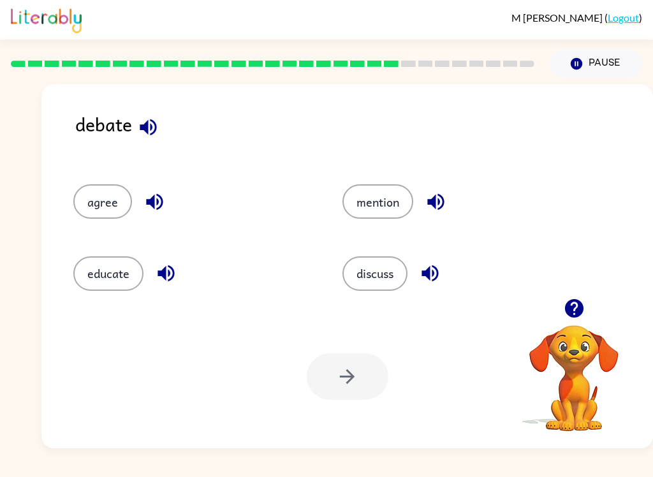
click at [434, 274] on icon "button" at bounding box center [430, 273] width 22 height 22
click at [392, 279] on button "discuss" at bounding box center [375, 274] width 65 height 34
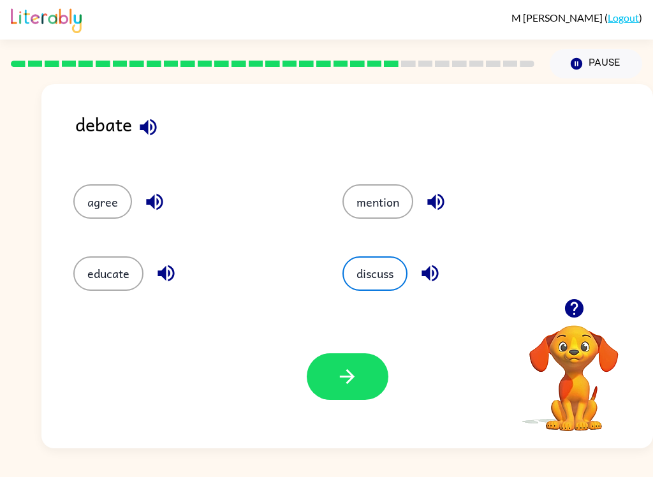
click at [359, 378] on button "button" at bounding box center [348, 377] width 82 height 47
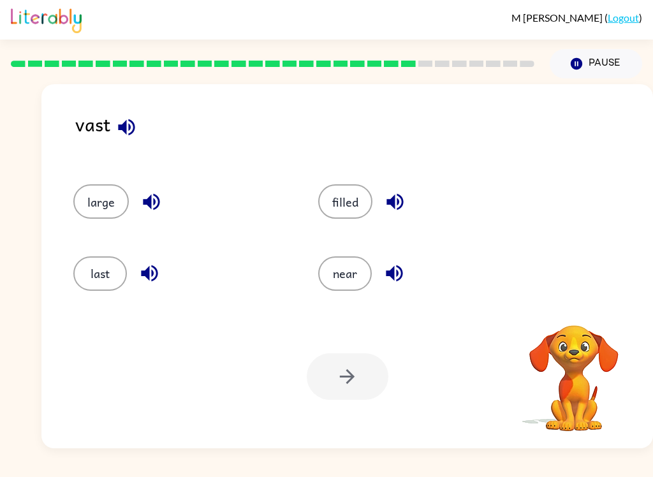
click at [130, 127] on icon "button" at bounding box center [126, 127] width 17 height 17
click at [129, 124] on icon "button" at bounding box center [126, 127] width 22 height 22
click at [128, 133] on icon "button" at bounding box center [126, 127] width 22 height 22
click at [151, 203] on icon "button" at bounding box center [151, 202] width 17 height 17
click at [140, 276] on icon "button" at bounding box center [149, 273] width 22 height 22
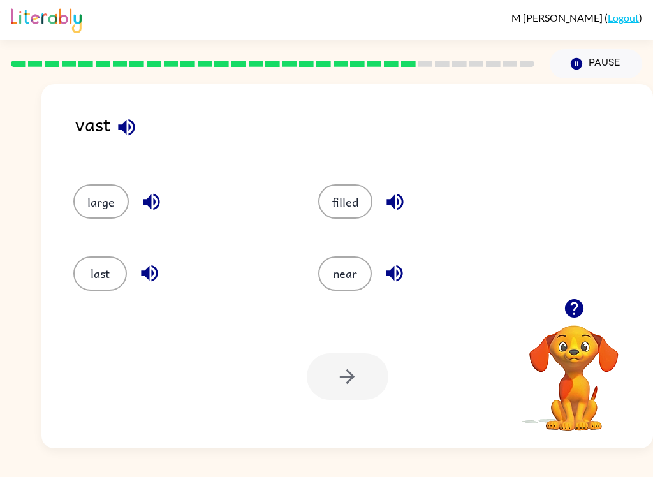
click at [396, 200] on icon "button" at bounding box center [395, 202] width 22 height 22
click at [396, 288] on button "button" at bounding box center [394, 273] width 33 height 33
click at [396, 272] on icon "button" at bounding box center [394, 273] width 17 height 17
click at [109, 202] on button "large" at bounding box center [101, 201] width 56 height 34
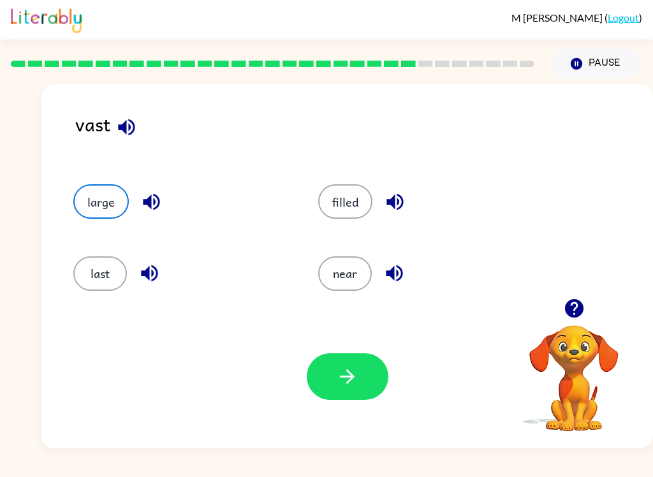
click at [327, 380] on button "button" at bounding box center [348, 377] width 82 height 47
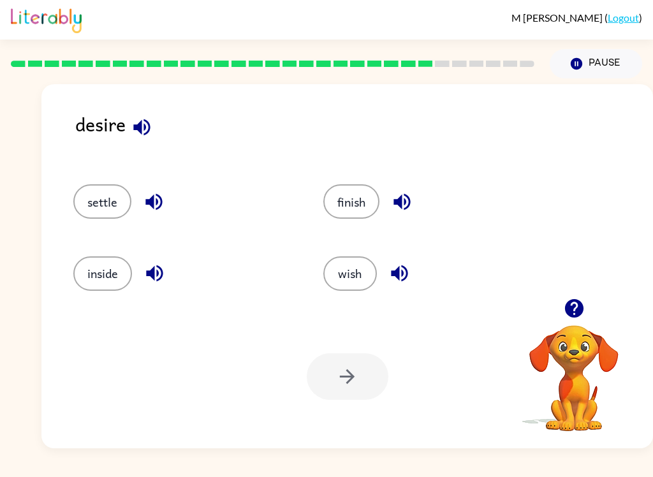
click at [138, 123] on icon "button" at bounding box center [142, 127] width 22 height 22
click at [157, 200] on icon "button" at bounding box center [153, 202] width 17 height 17
click at [161, 271] on icon "button" at bounding box center [154, 273] width 17 height 17
click at [411, 195] on icon "button" at bounding box center [402, 202] width 22 height 22
click at [407, 271] on icon "button" at bounding box center [399, 273] width 17 height 17
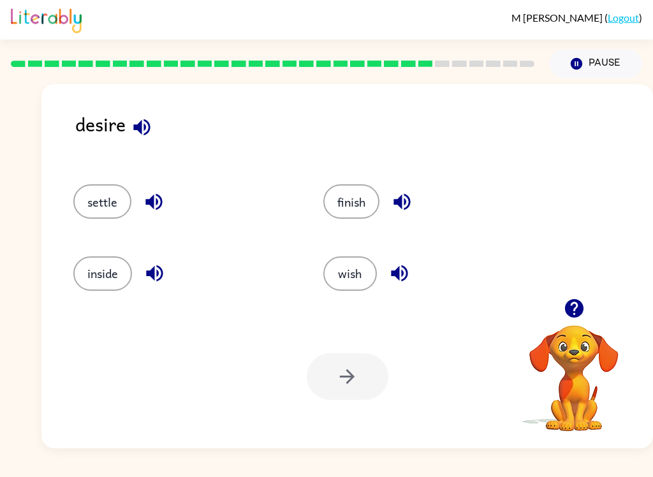
click at [358, 271] on button "wish" at bounding box center [351, 274] width 54 height 34
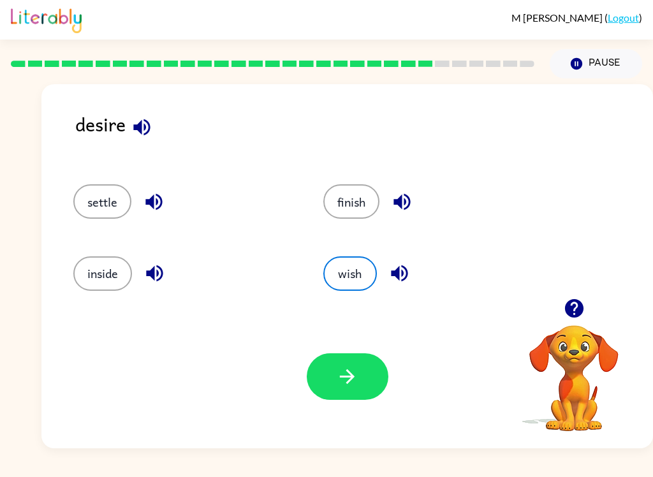
click at [362, 371] on button "button" at bounding box center [348, 377] width 82 height 47
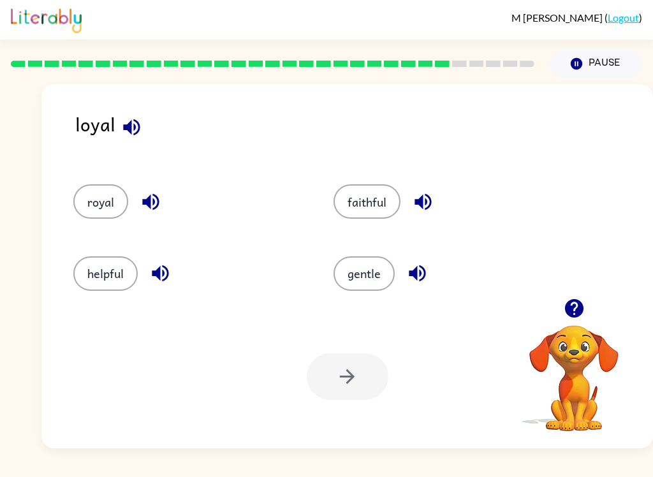
click at [134, 124] on icon "button" at bounding box center [132, 127] width 22 height 22
click at [154, 202] on icon "button" at bounding box center [150, 202] width 17 height 17
click at [170, 279] on icon "button" at bounding box center [160, 273] width 22 height 22
click at [430, 190] on button "button" at bounding box center [423, 202] width 33 height 33
click at [413, 269] on icon "button" at bounding box center [417, 273] width 22 height 22
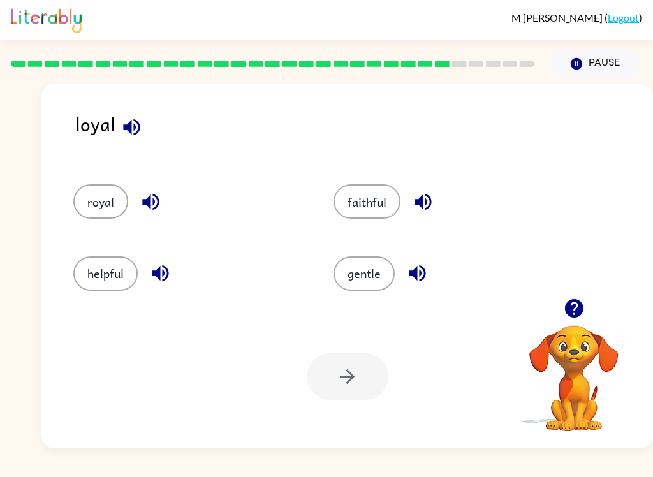
click at [376, 205] on button "faithful" at bounding box center [367, 201] width 67 height 34
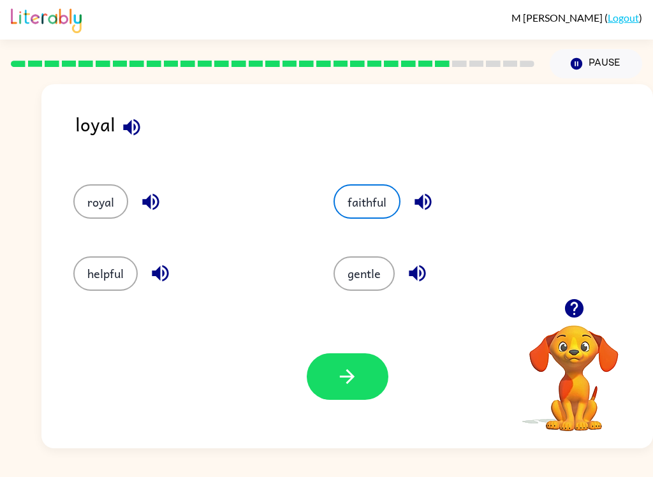
click at [337, 399] on button "button" at bounding box center [348, 377] width 82 height 47
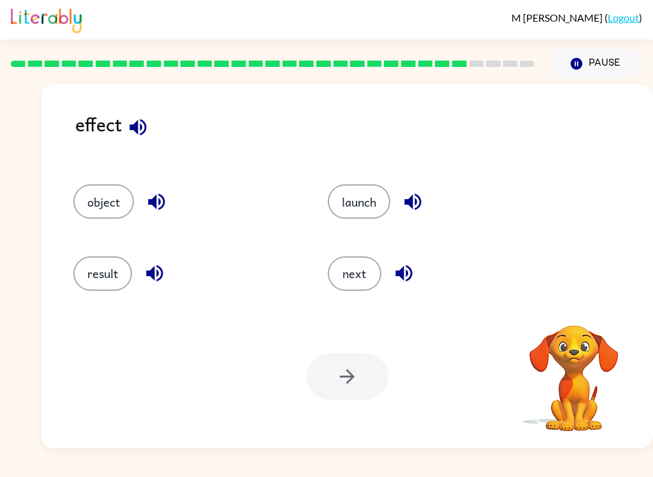
click at [137, 115] on button "button" at bounding box center [138, 127] width 33 height 33
click at [138, 121] on icon "button" at bounding box center [138, 127] width 22 height 22
click at [170, 200] on button "button" at bounding box center [156, 202] width 33 height 33
click at [165, 269] on icon "button" at bounding box center [155, 273] width 22 height 22
click at [419, 193] on icon "button" at bounding box center [413, 202] width 22 height 22
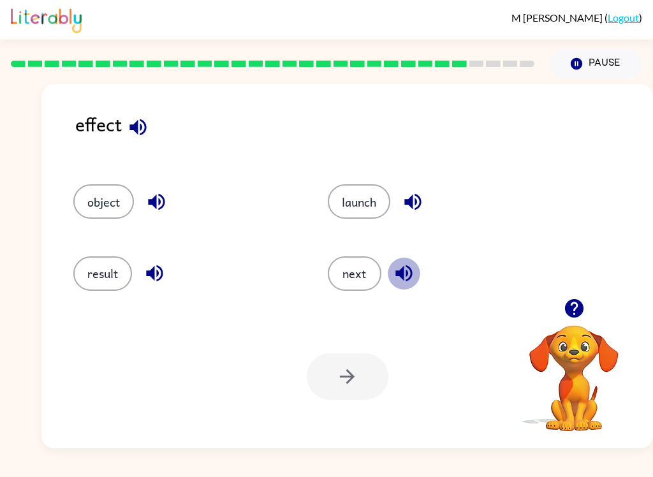
click at [412, 271] on icon "button" at bounding box center [404, 273] width 17 height 17
click at [111, 278] on button "result" at bounding box center [102, 274] width 59 height 34
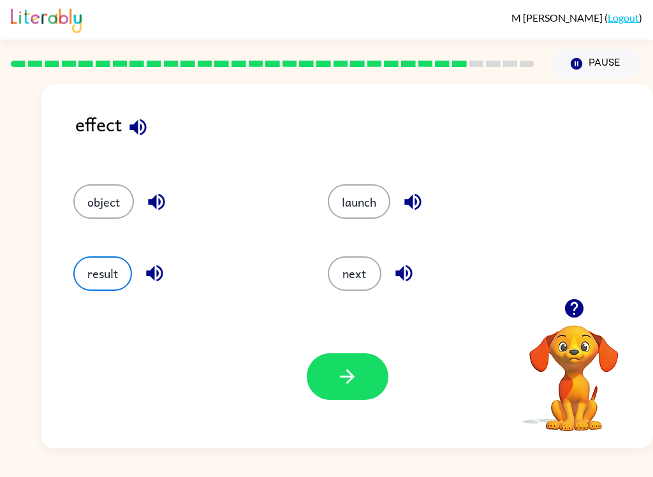
click at [354, 378] on icon "button" at bounding box center [347, 376] width 15 height 15
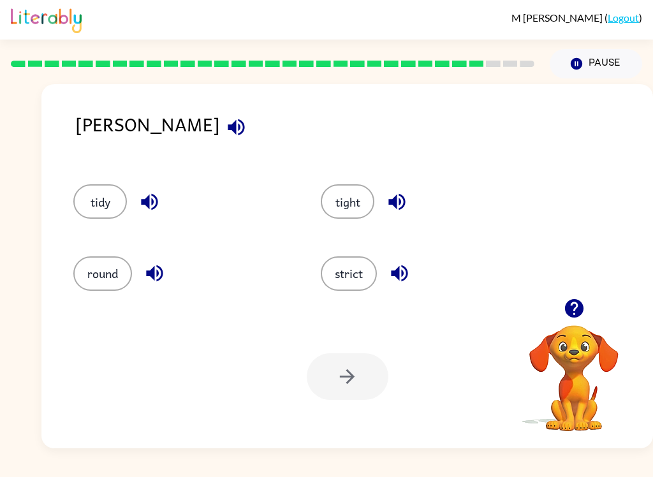
click at [228, 134] on icon "button" at bounding box center [236, 127] width 17 height 17
click at [151, 198] on icon "button" at bounding box center [149, 202] width 22 height 22
click at [157, 268] on icon "button" at bounding box center [155, 273] width 22 height 22
click at [396, 200] on icon "button" at bounding box center [397, 202] width 17 height 17
click at [396, 272] on icon "button" at bounding box center [399, 273] width 17 height 17
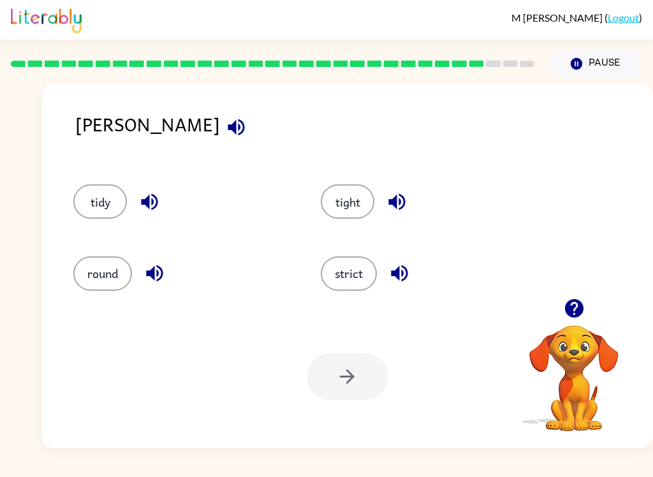
click at [106, 185] on button "tidy" at bounding box center [100, 201] width 54 height 34
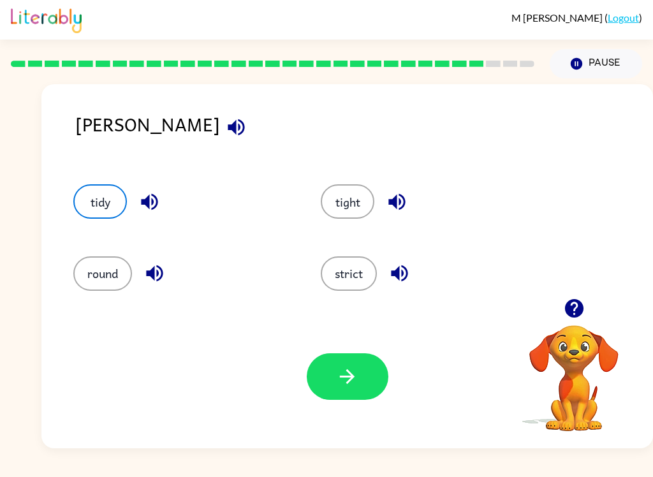
click at [357, 383] on icon "button" at bounding box center [347, 377] width 22 height 22
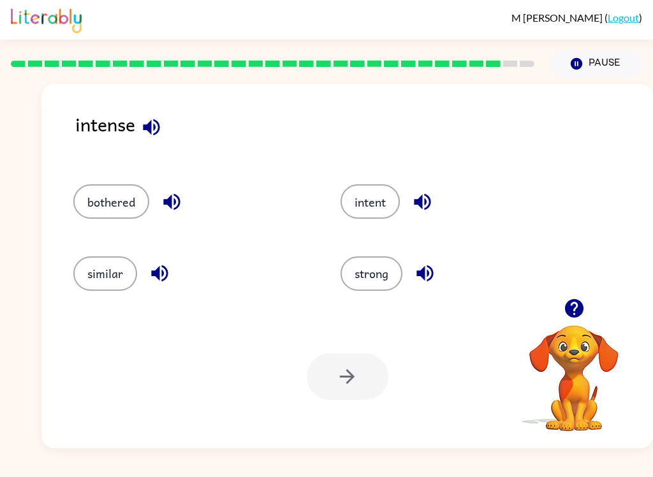
click at [135, 135] on div "intense" at bounding box center [364, 134] width 578 height 49
click at [145, 131] on icon "button" at bounding box center [151, 127] width 17 height 17
click at [171, 198] on icon "button" at bounding box center [171, 202] width 17 height 17
click at [162, 263] on icon "button" at bounding box center [160, 273] width 22 height 22
click at [428, 200] on icon "button" at bounding box center [423, 202] width 22 height 22
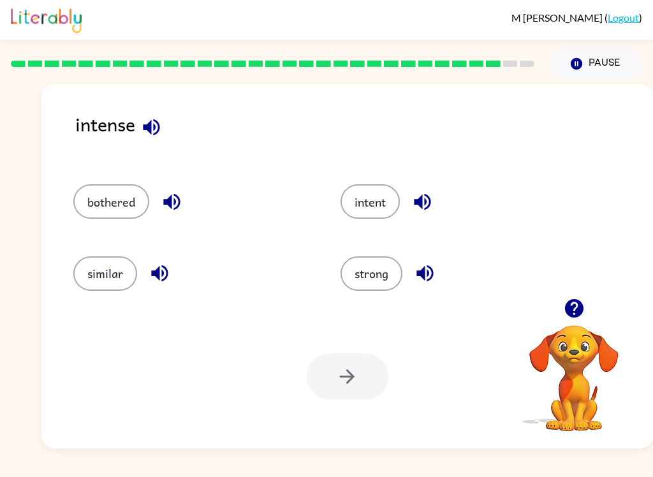
click at [432, 262] on button "button" at bounding box center [425, 273] width 33 height 33
click at [380, 276] on button "strong" at bounding box center [372, 274] width 62 height 34
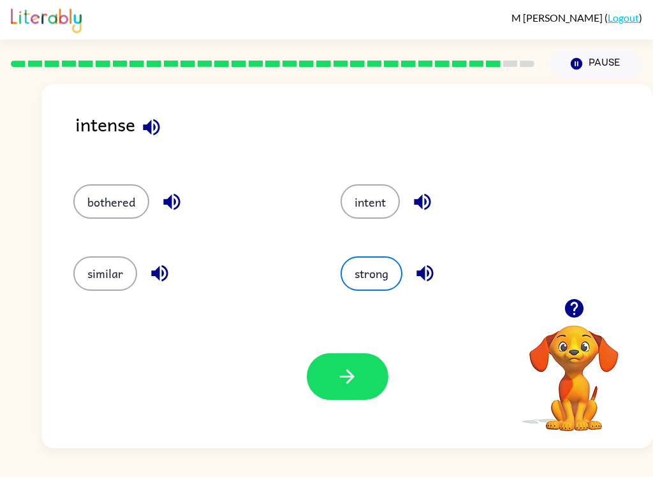
click at [361, 378] on button "button" at bounding box center [348, 377] width 82 height 47
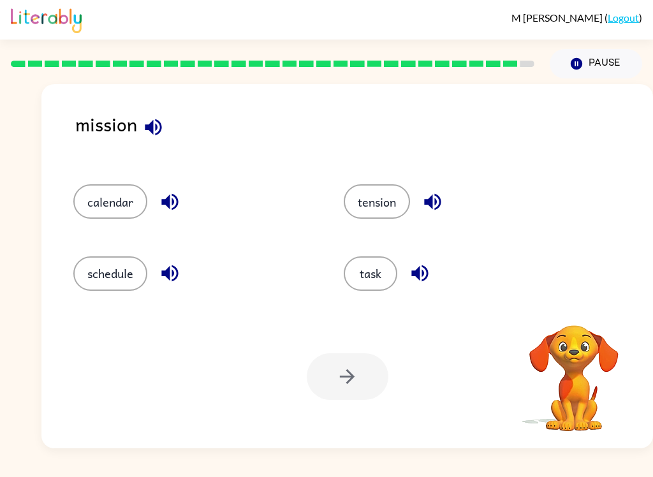
click at [154, 123] on icon "button" at bounding box center [153, 127] width 22 height 22
click at [168, 195] on icon "button" at bounding box center [170, 202] width 22 height 22
click at [180, 269] on icon "button" at bounding box center [170, 273] width 22 height 22
click at [435, 193] on icon "button" at bounding box center [433, 202] width 22 height 22
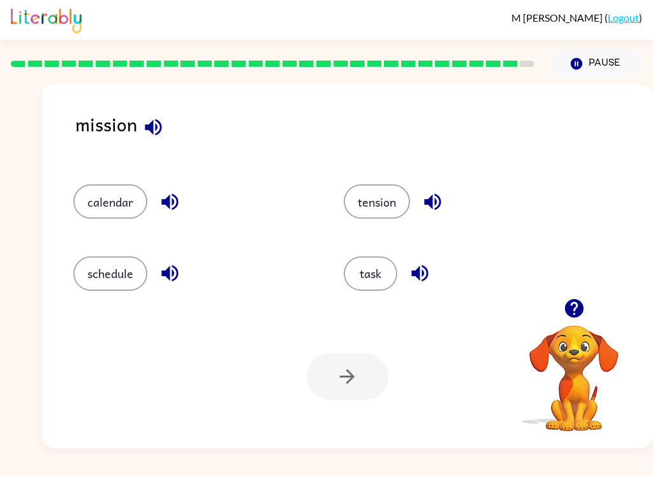
click at [425, 265] on icon "button" at bounding box center [420, 273] width 22 height 22
click at [378, 271] on button "task" at bounding box center [371, 274] width 54 height 34
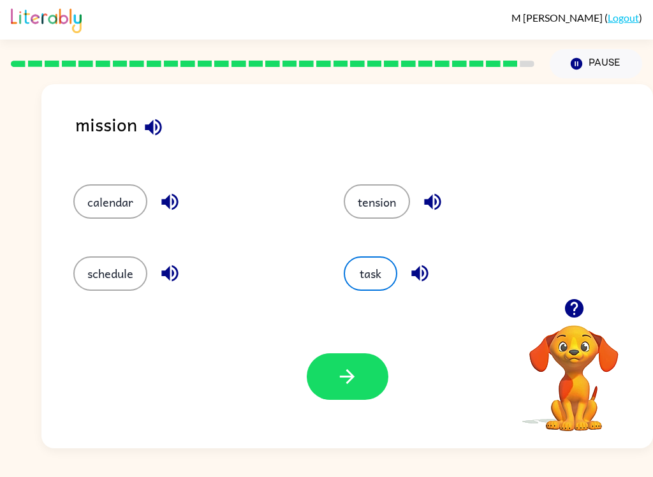
click at [354, 362] on button "button" at bounding box center [348, 377] width 82 height 47
